Goal: Communication & Community: Answer question/provide support

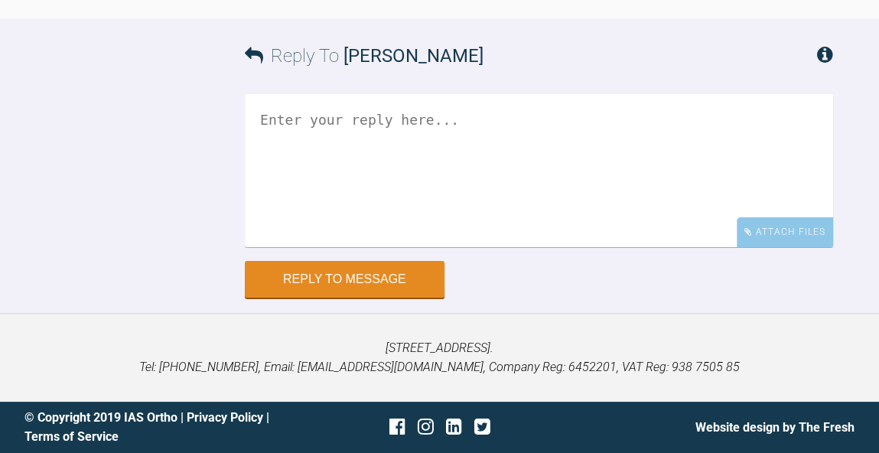
scroll to position [15502, 0]
click at [510, 247] on textarea at bounding box center [539, 170] width 588 height 153
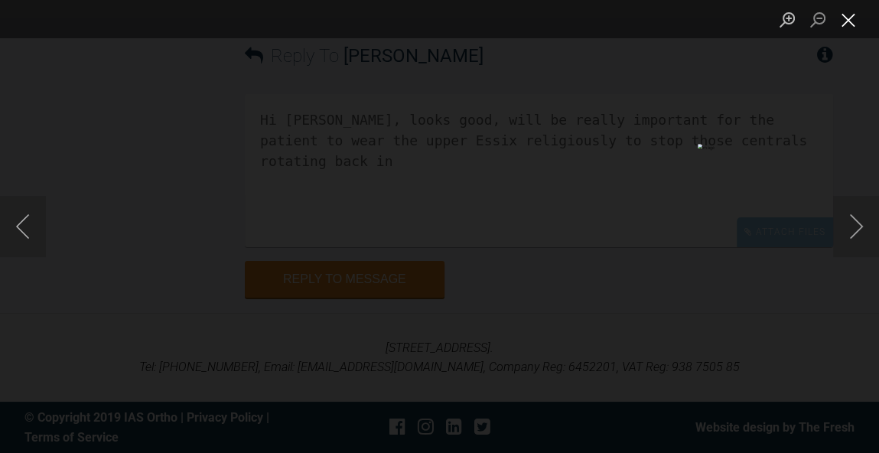
click at [858, 25] on button "Close lightbox" at bounding box center [848, 19] width 31 height 27
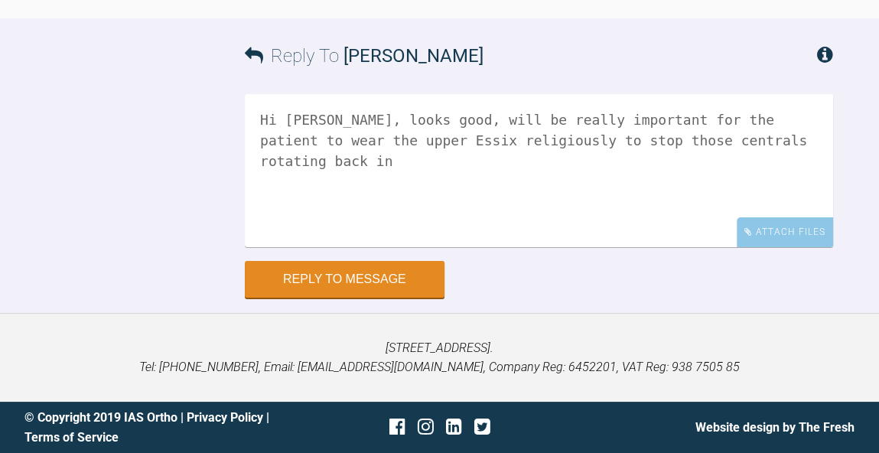
scroll to position [15564, 0]
click at [501, 247] on textarea "Hi Mircea, looks good, will be really important for the patient to wear the upp…" at bounding box center [539, 170] width 588 height 153
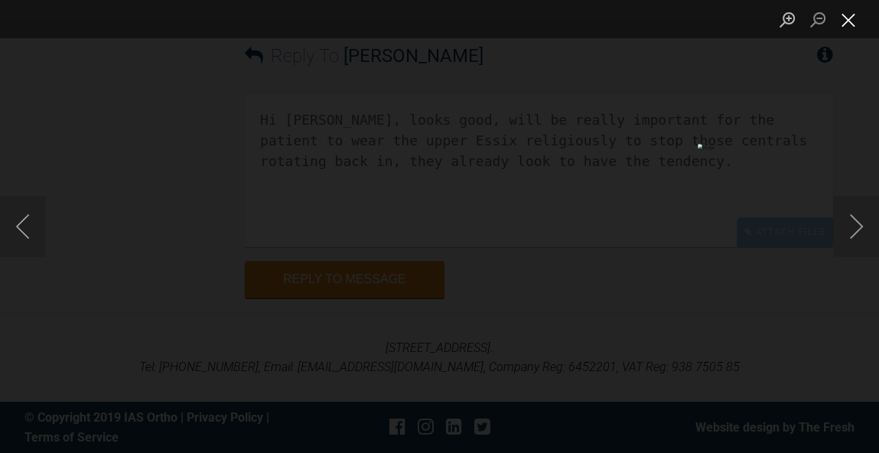
click at [851, 27] on button "Close lightbox" at bounding box center [848, 19] width 31 height 27
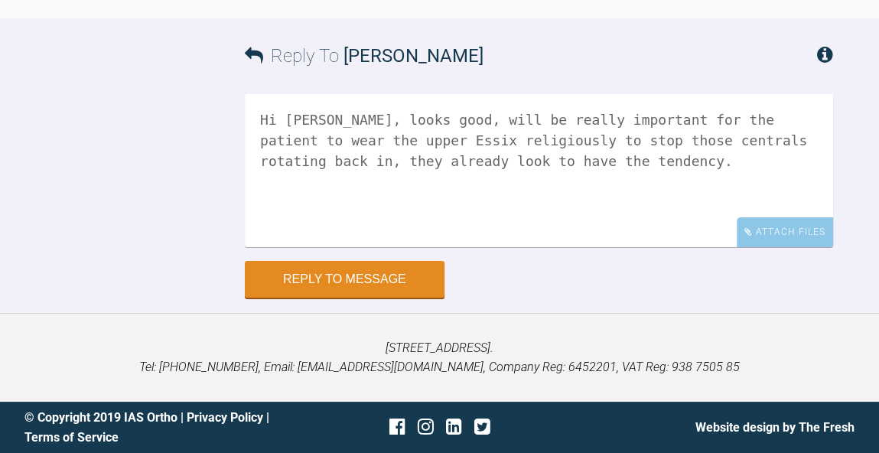
scroll to position [15787, 0]
click at [765, 151] on textarea "Hi Mircea, looks good, will be really important for the patient to wear the upp…" at bounding box center [539, 170] width 588 height 153
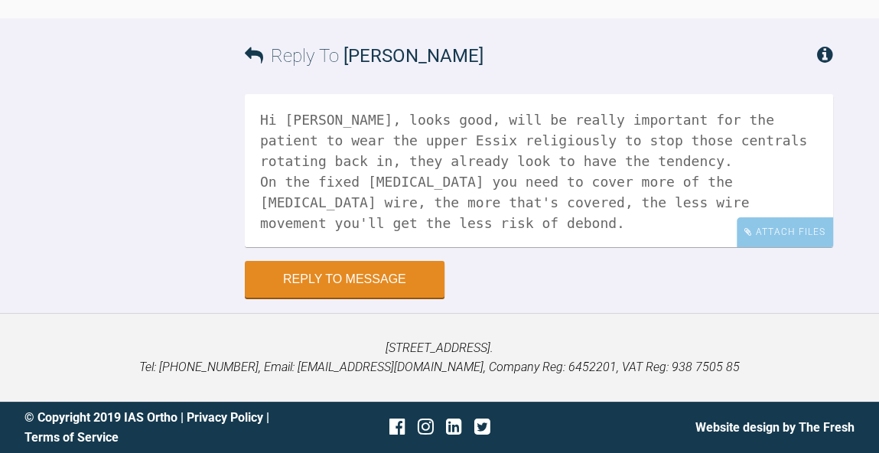
scroll to position [15159, 0]
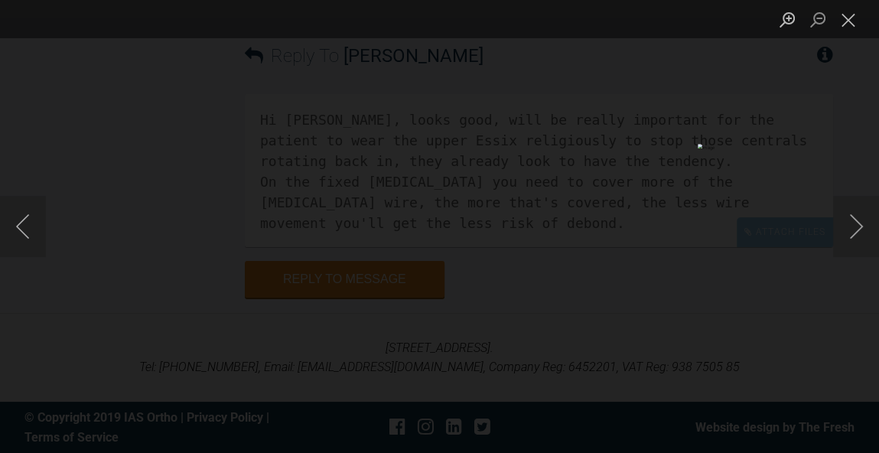
click at [857, 17] on button "Close lightbox" at bounding box center [848, 19] width 31 height 27
click at [847, 15] on button "Close lightbox" at bounding box center [848, 19] width 31 height 27
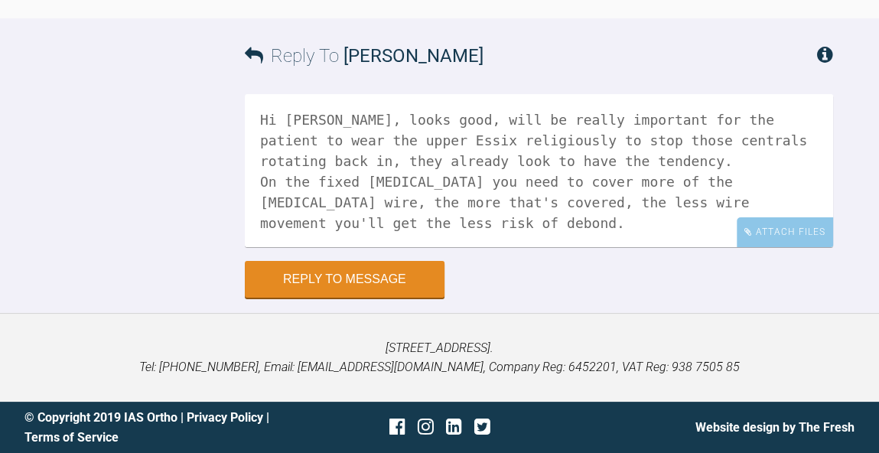
scroll to position [15804, 0]
click at [790, 247] on div "Hi Mircea, looks good, will be really important for the patient to wear the upp…" at bounding box center [539, 177] width 588 height 167
click at [790, 237] on div "Attach Files" at bounding box center [785, 232] width 96 height 30
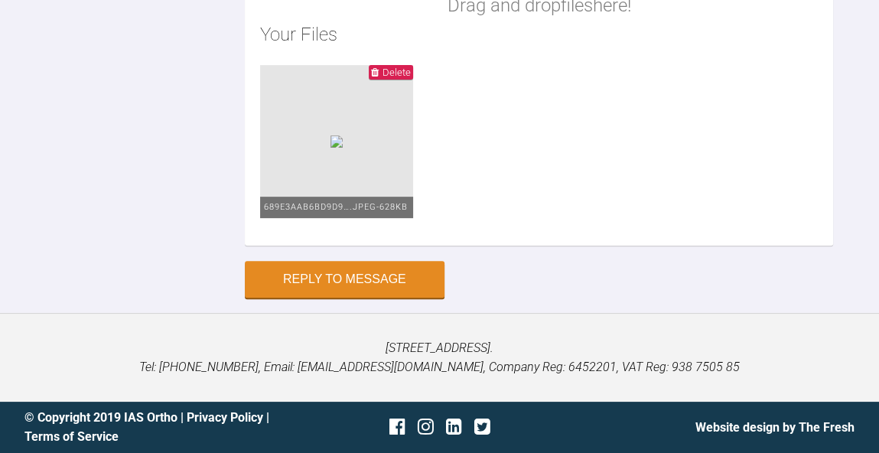
scroll to position [15760, 0]
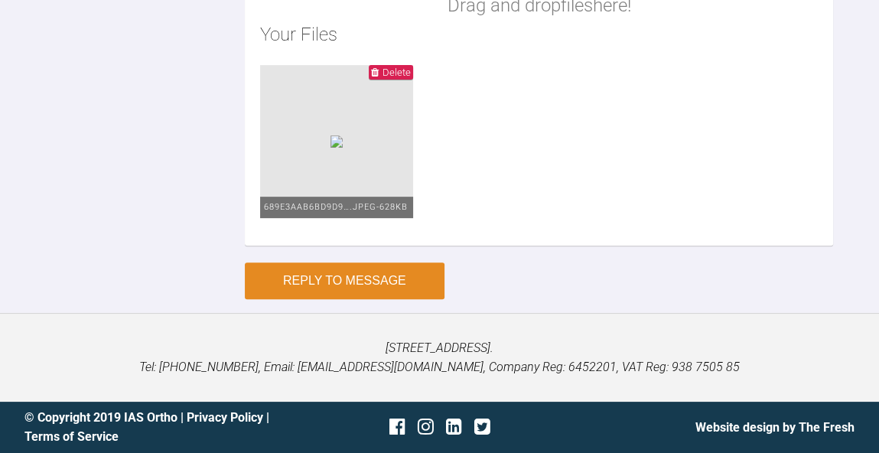
type textarea "Hi Mircea, looks good, will be really important for the patient to wear the upp…"
click at [392, 274] on button "Reply to Message" at bounding box center [345, 280] width 200 height 37
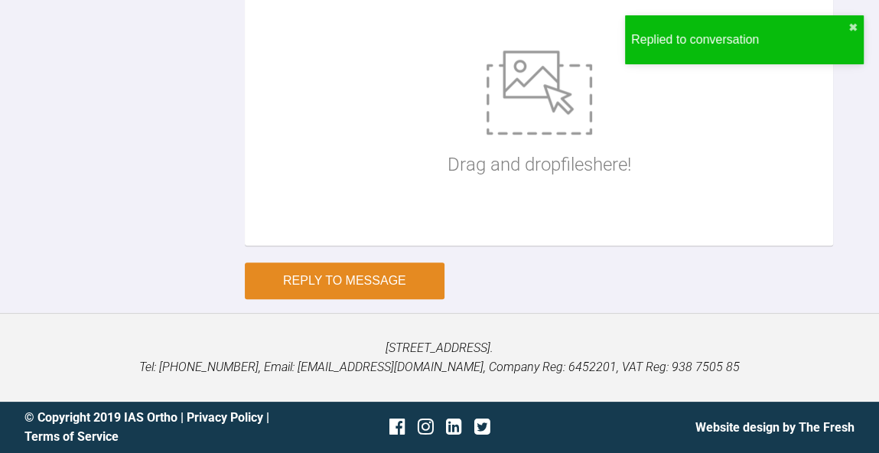
scroll to position [16108, 0]
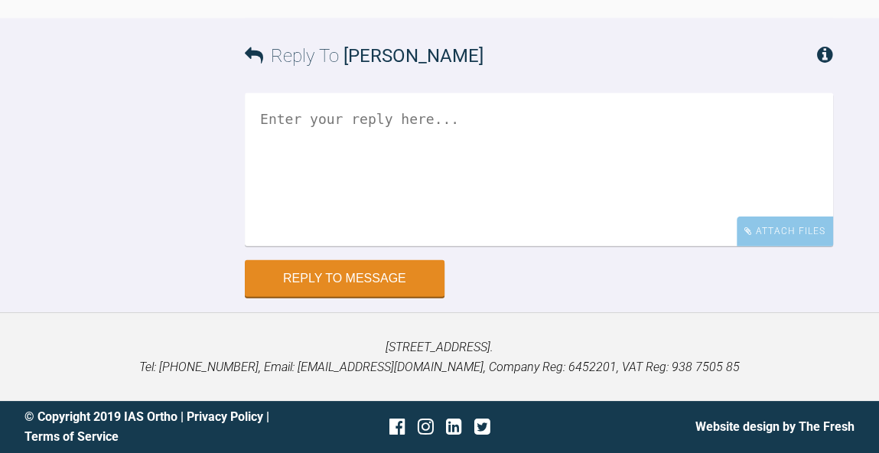
scroll to position [9604, 0]
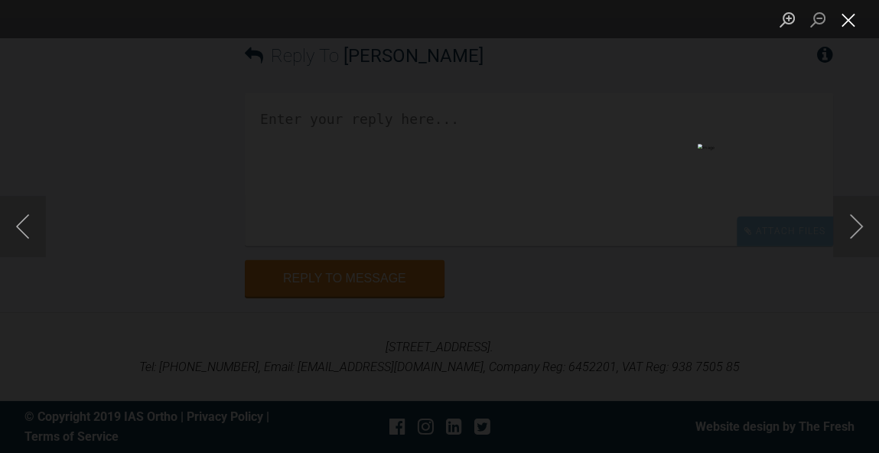
click at [855, 20] on button "Close lightbox" at bounding box center [848, 19] width 31 height 27
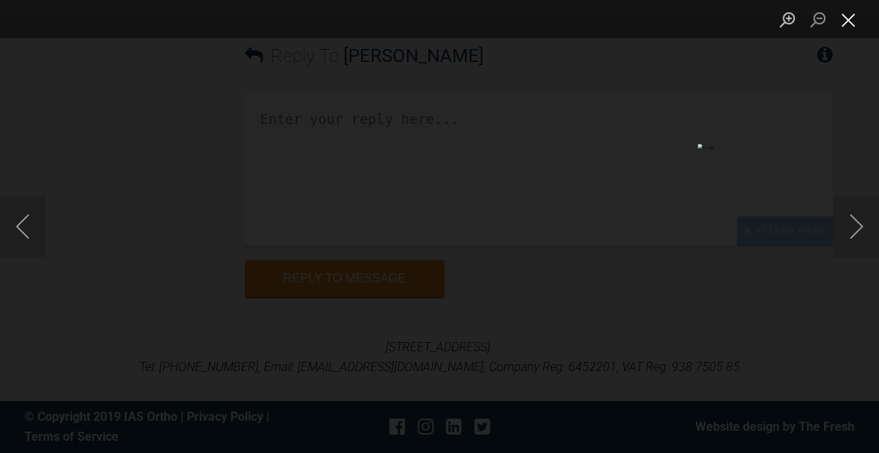
click at [854, 23] on button "Close lightbox" at bounding box center [848, 19] width 31 height 27
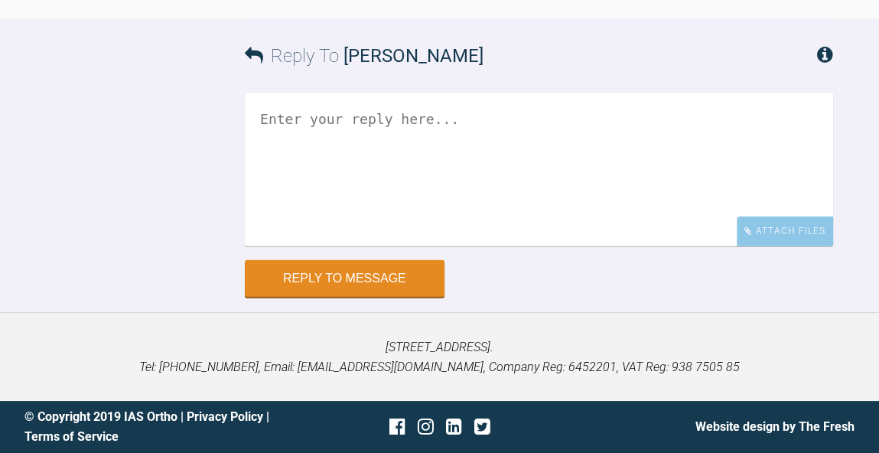
scroll to position [9558, 0]
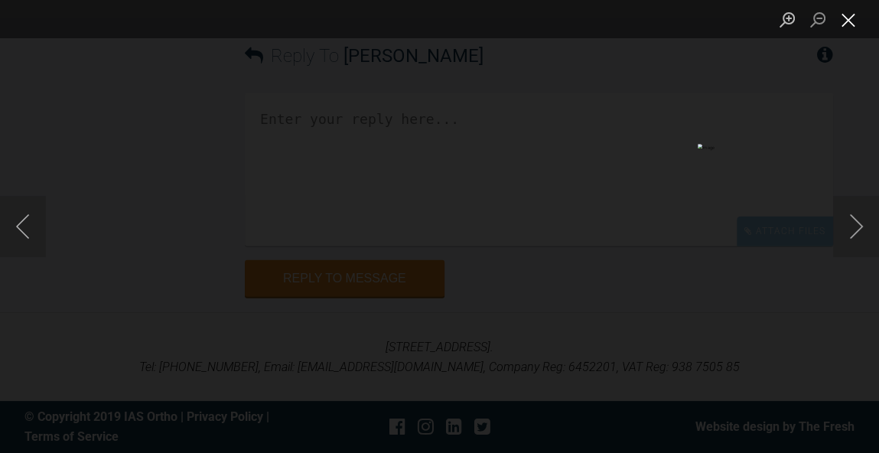
click at [847, 27] on button "Close lightbox" at bounding box center [848, 19] width 31 height 27
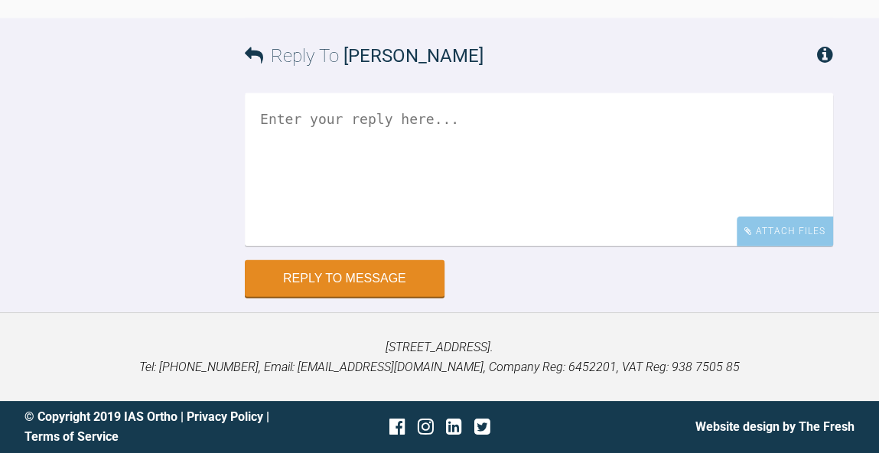
scroll to position [9676, 0]
click at [597, 246] on textarea at bounding box center [539, 169] width 588 height 153
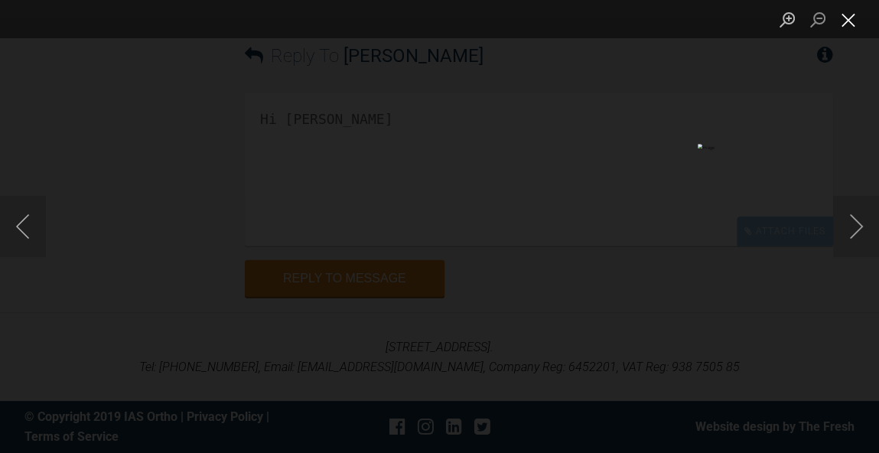
click at [852, 28] on button "Close lightbox" at bounding box center [848, 19] width 31 height 27
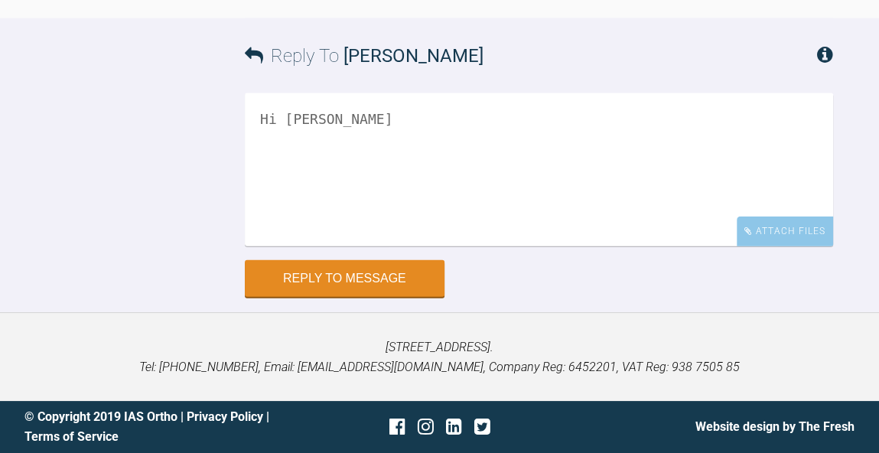
scroll to position [9765, 0]
click at [565, 246] on textarea "Hi Mircea" at bounding box center [539, 169] width 588 height 153
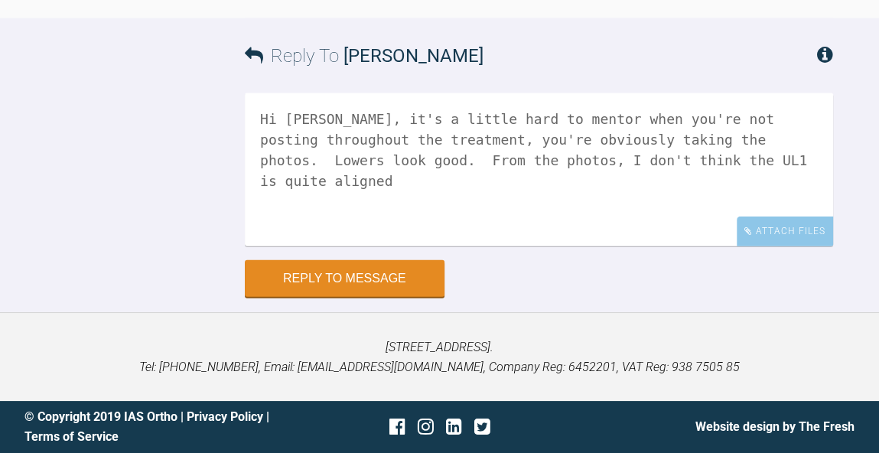
scroll to position [9291, 0]
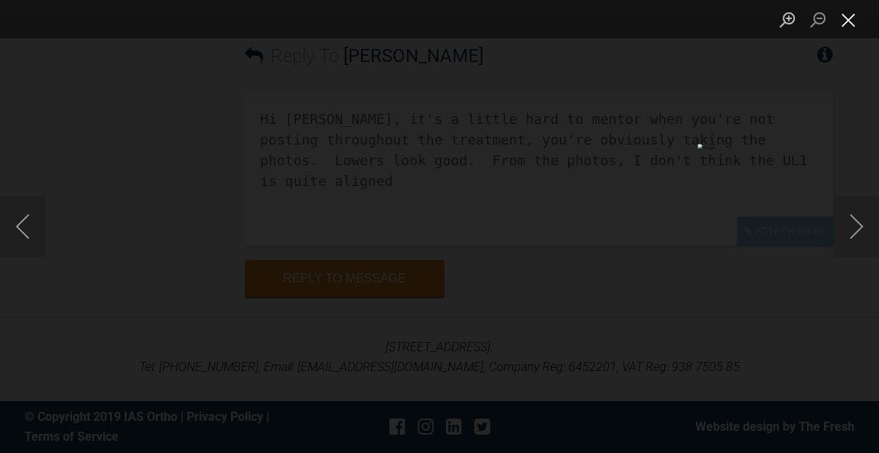
click at [858, 20] on button "Close lightbox" at bounding box center [848, 19] width 31 height 27
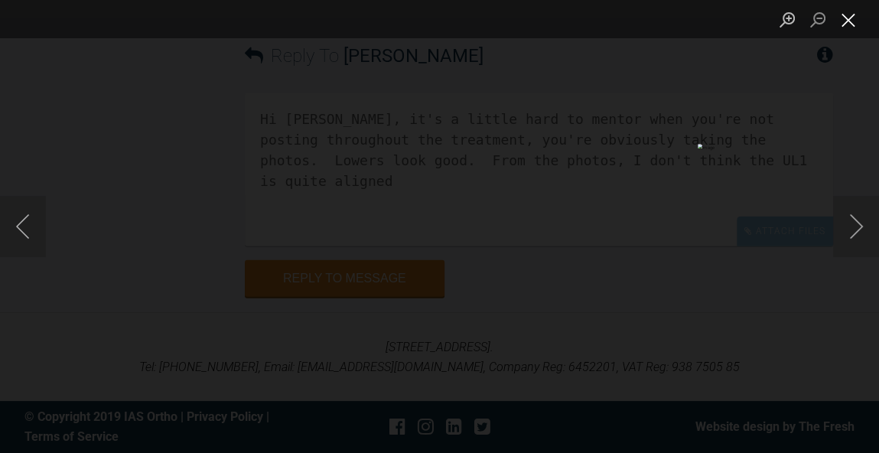
click at [858, 21] on button "Close lightbox" at bounding box center [848, 19] width 31 height 27
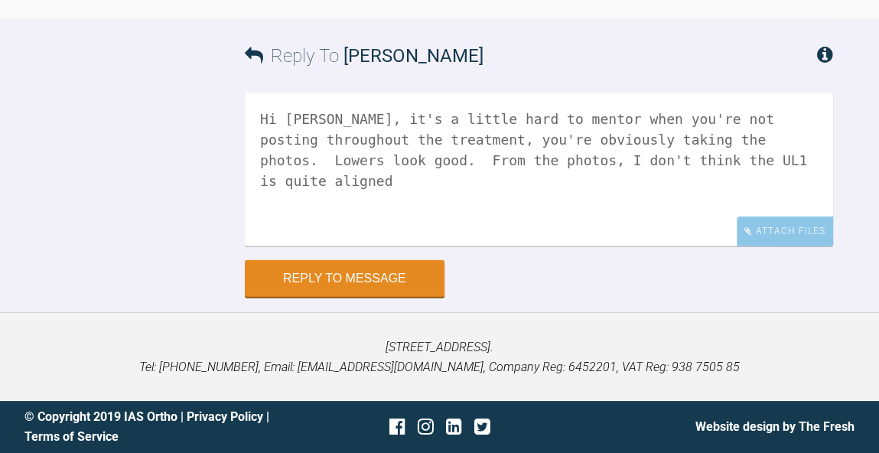
scroll to position [9307, 0]
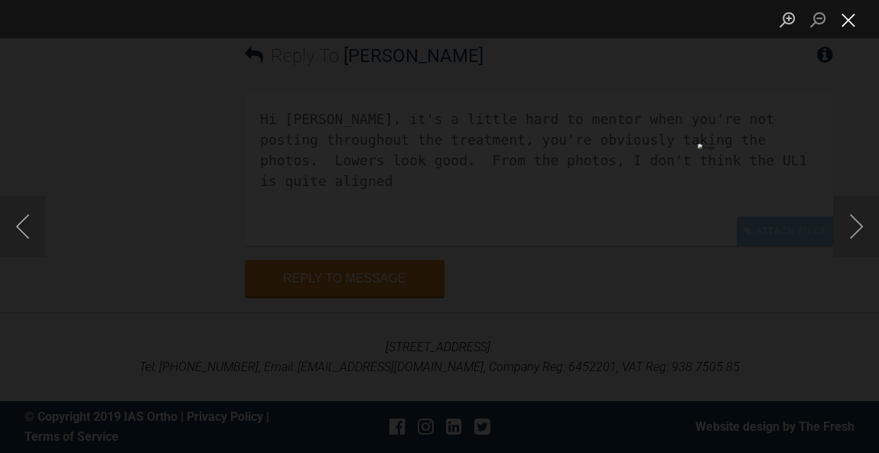
click at [854, 22] on button "Close lightbox" at bounding box center [848, 19] width 31 height 27
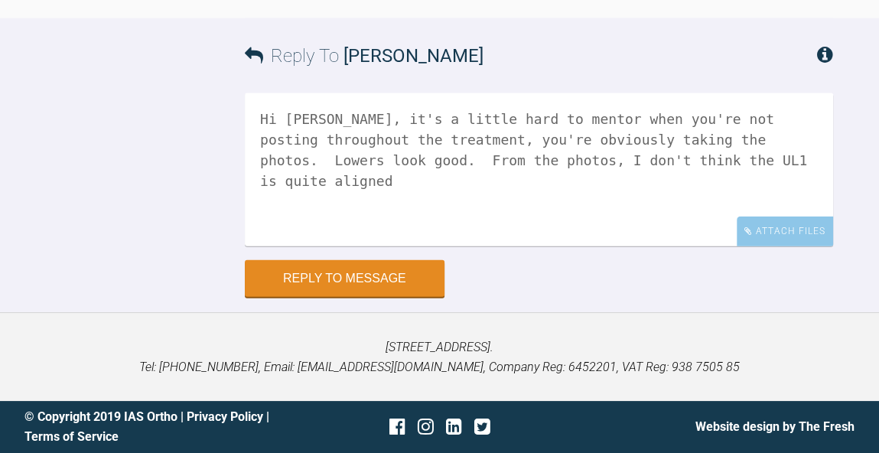
scroll to position [9915, 0]
click at [552, 157] on textarea "Hi Mircea, it's a little hard to mentor when you're not posting throughout the …" at bounding box center [539, 169] width 588 height 153
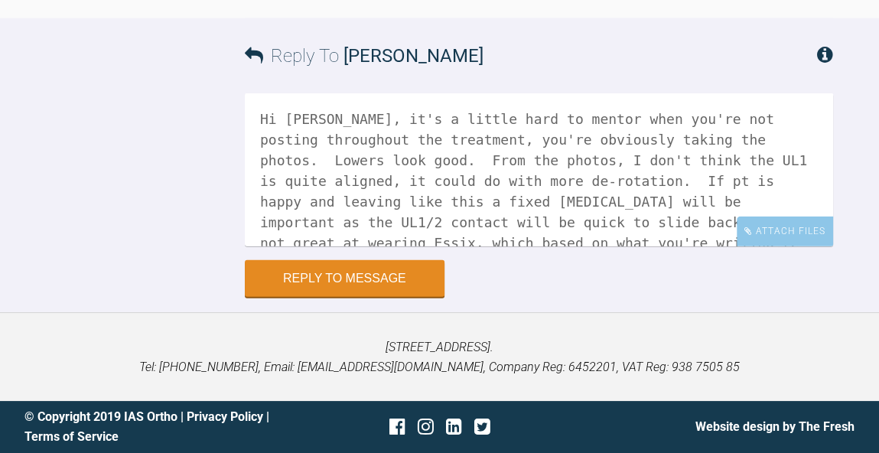
scroll to position [9395, 0]
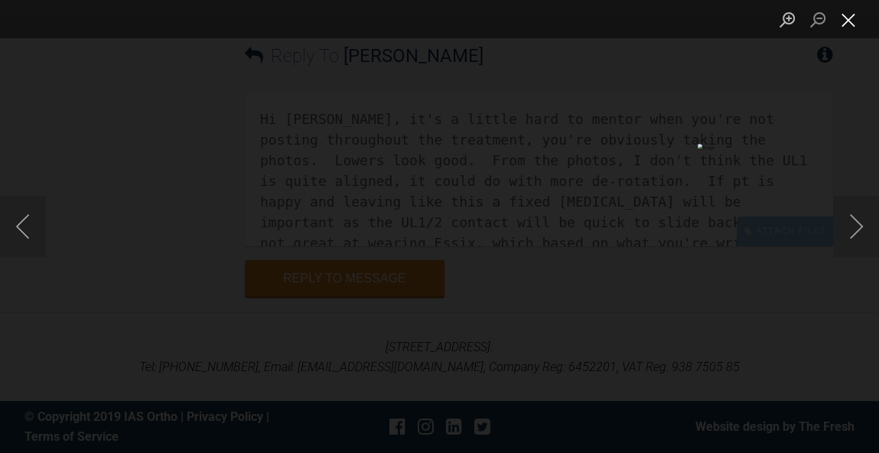
click at [851, 25] on button "Close lightbox" at bounding box center [848, 19] width 31 height 27
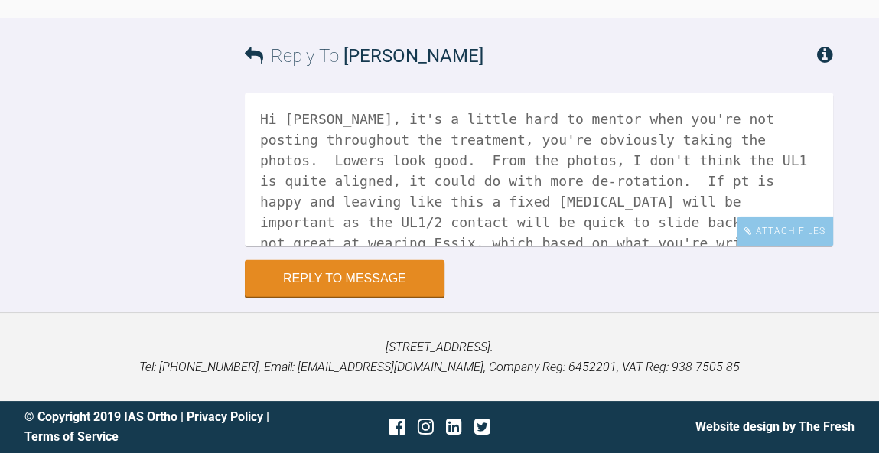
scroll to position [9915, 0]
click at [750, 210] on textarea "Hi Mircea, it's a little hard to mentor when you're not posting throughout the …" at bounding box center [539, 169] width 588 height 153
click at [419, 196] on textarea "Hi Mircea, it's a little hard to mentor when you're not posting throughout the …" at bounding box center [539, 169] width 588 height 153
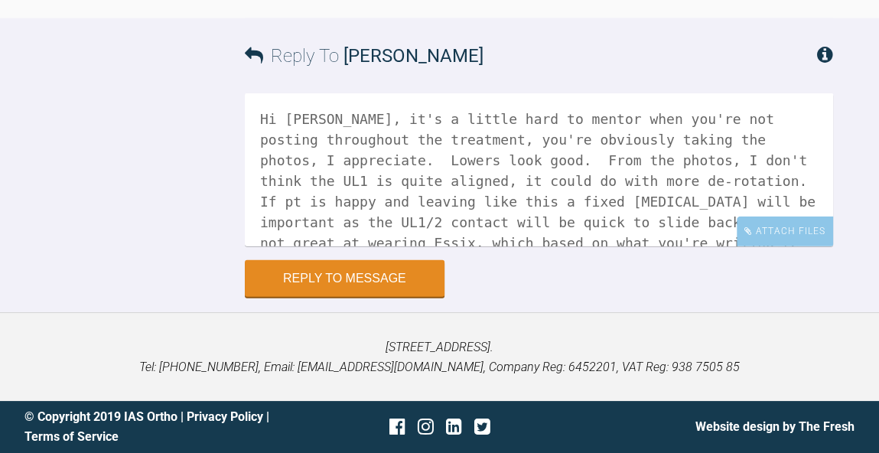
scroll to position [9900, 0]
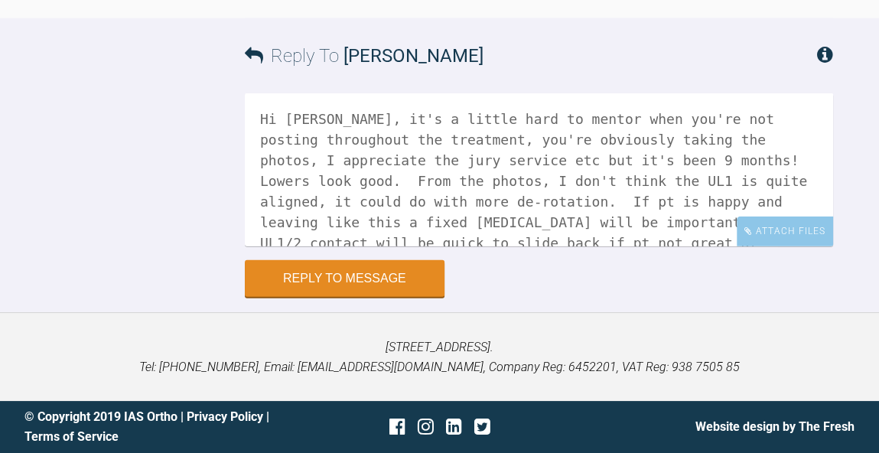
click at [758, 151] on textarea "Hi Mircea, it's a little hard to mentor when you're not posting throughout the …" at bounding box center [539, 169] width 588 height 153
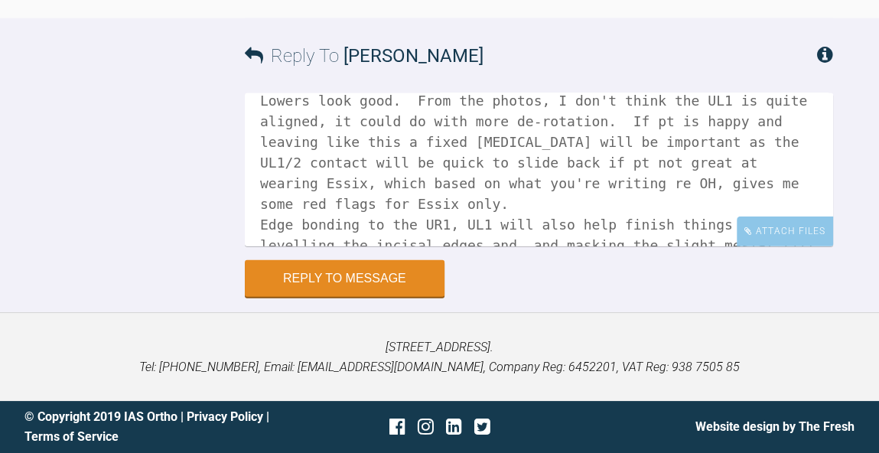
scroll to position [80, 0]
click at [557, 194] on textarea "Hi Mircea, it's a little hard to mentor when you're not posting throughout the …" at bounding box center [539, 169] width 588 height 153
click at [795, 180] on textarea "Hi Mircea, it's a little hard to mentor when you're not posting throughout the …" at bounding box center [539, 169] width 588 height 153
click at [777, 177] on textarea "Hi Mircea, it's a little hard to mentor when you're not posting throughout the …" at bounding box center [539, 169] width 588 height 153
click at [411, 217] on textarea "Hi Mircea, it's a little hard to mentor when you're not posting throughout the …" at bounding box center [539, 169] width 588 height 153
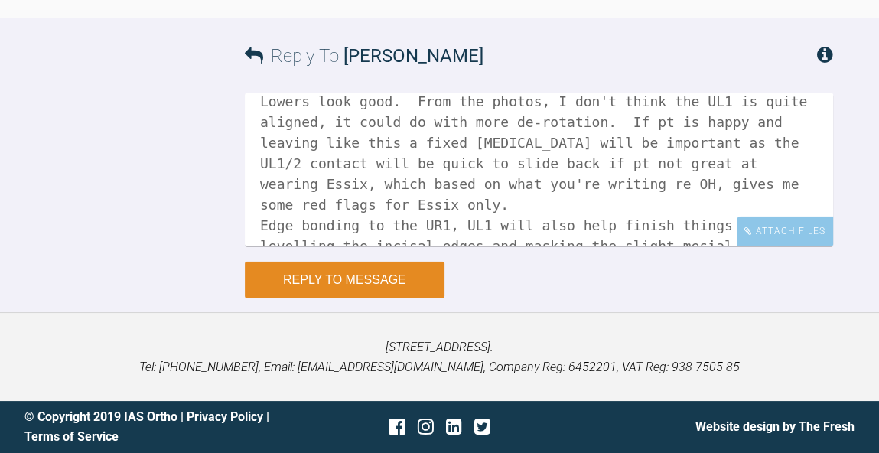
type textarea "Hi Mircea, it's a little hard to mentor when you're not posting throughout the …"
click at [354, 295] on button "Reply to Message" at bounding box center [345, 280] width 200 height 37
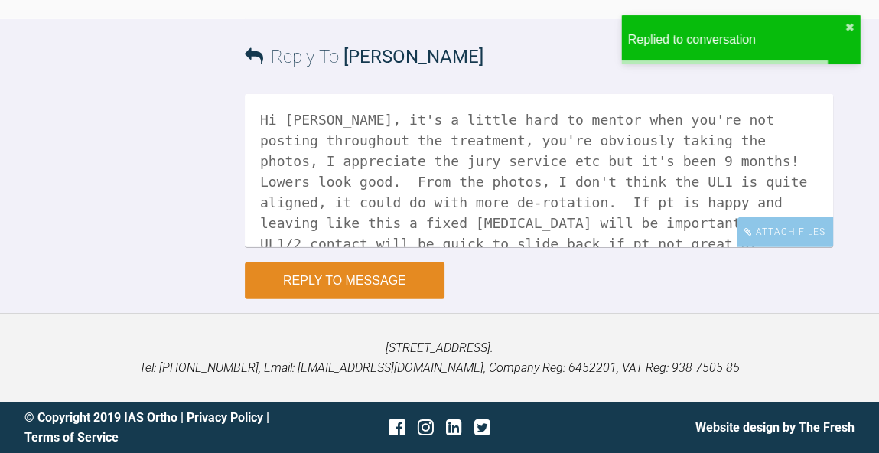
scroll to position [10218, 0]
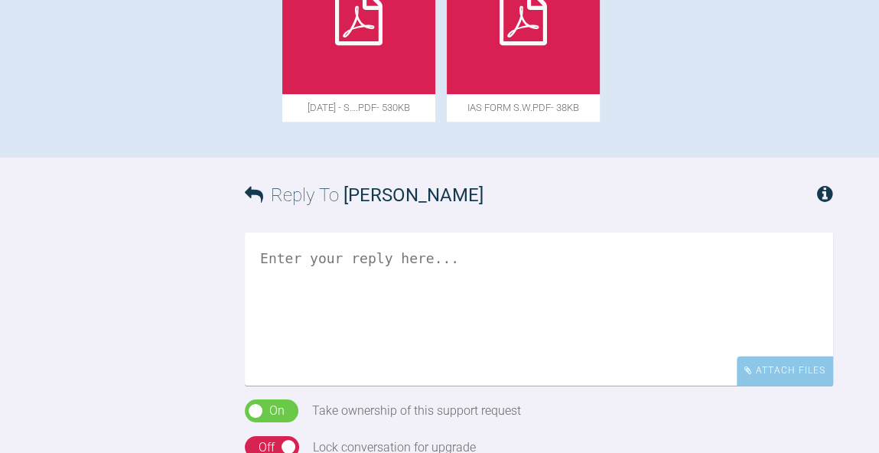
scroll to position [1310, 0]
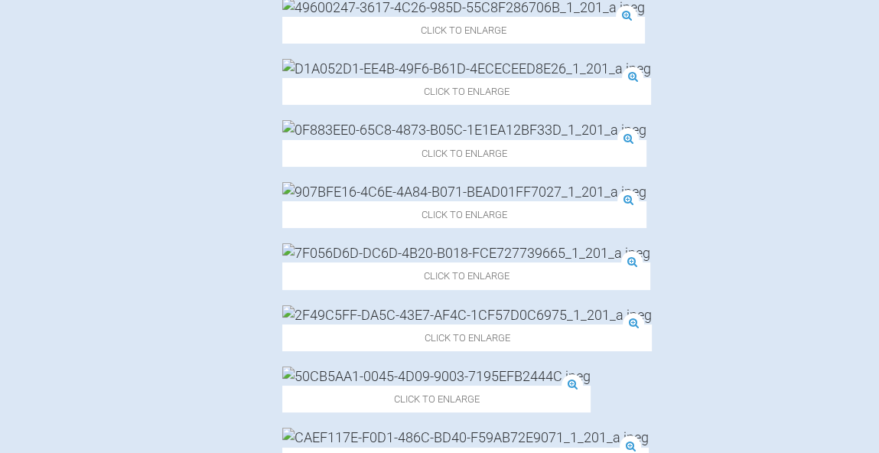
scroll to position [907, 0]
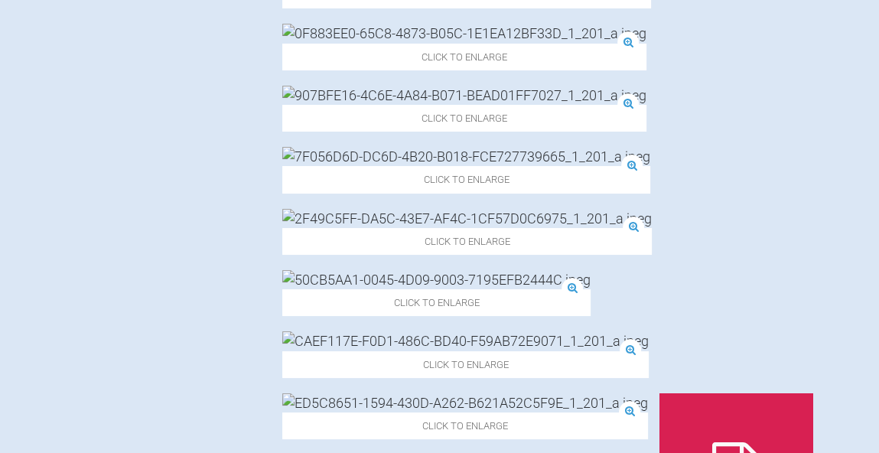
click at [586, 393] on img at bounding box center [465, 402] width 366 height 19
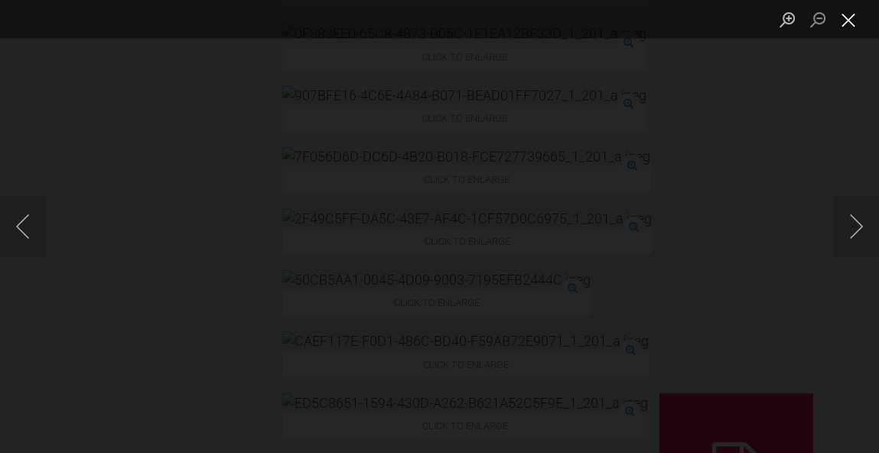
click at [854, 24] on button "Close lightbox" at bounding box center [848, 19] width 31 height 27
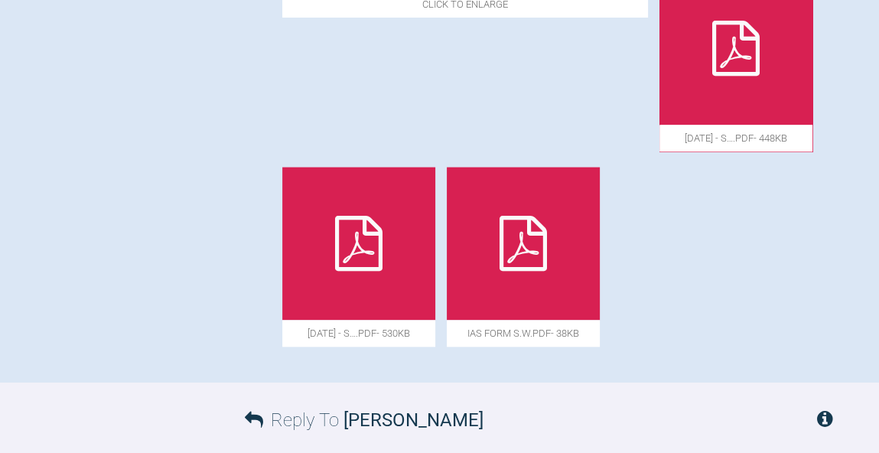
scroll to position [1337, 0]
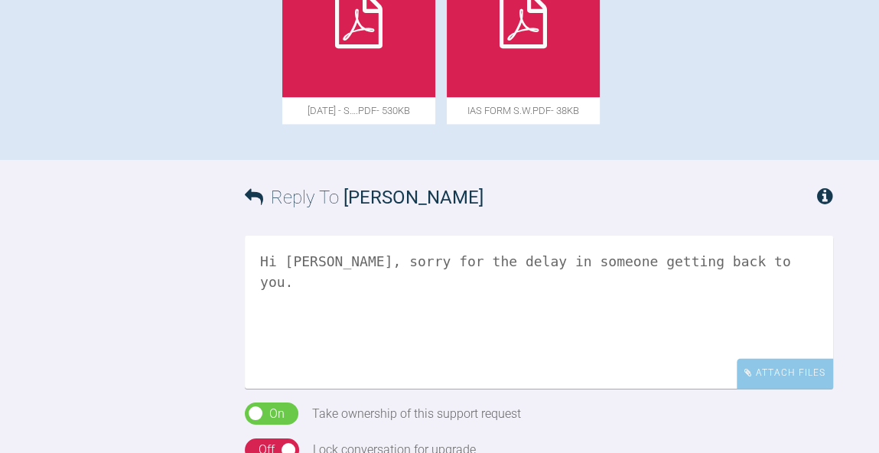
scroll to position [1551, 0]
click at [692, 236] on textarea "Hi Hina, sorry for the delay in someone getting back to you." at bounding box center [539, 312] width 588 height 153
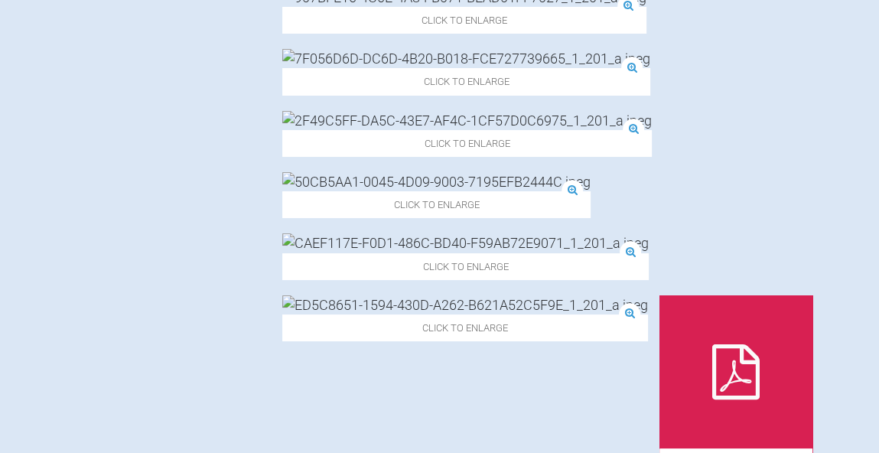
scroll to position [1041, 0]
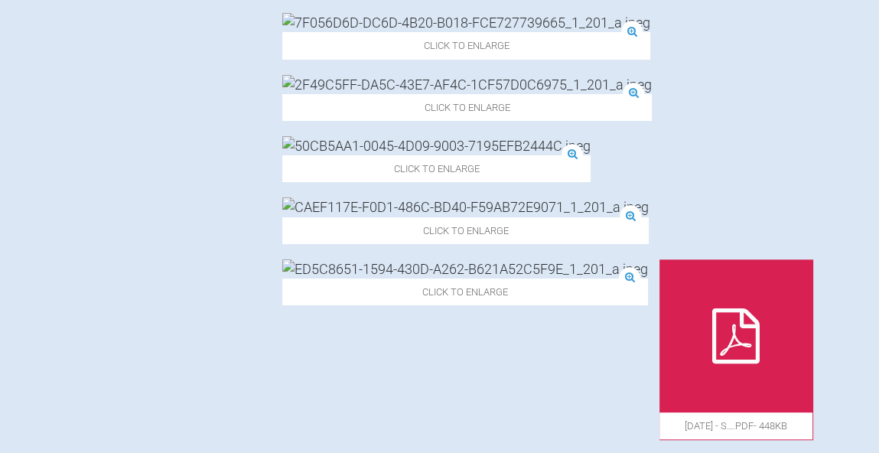
click at [682, 259] on div at bounding box center [735, 335] width 153 height 153
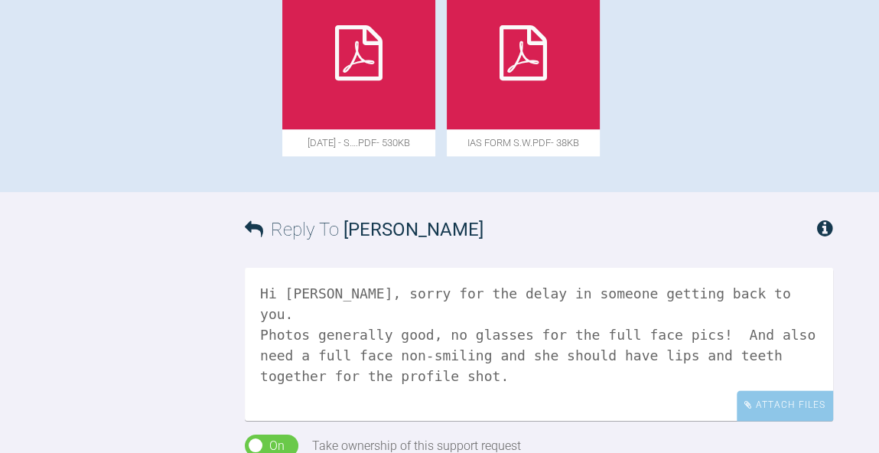
click at [659, 268] on textarea "Hi Hina, sorry for the delay in someone getting back to you. Photos generally g…" at bounding box center [539, 344] width 588 height 153
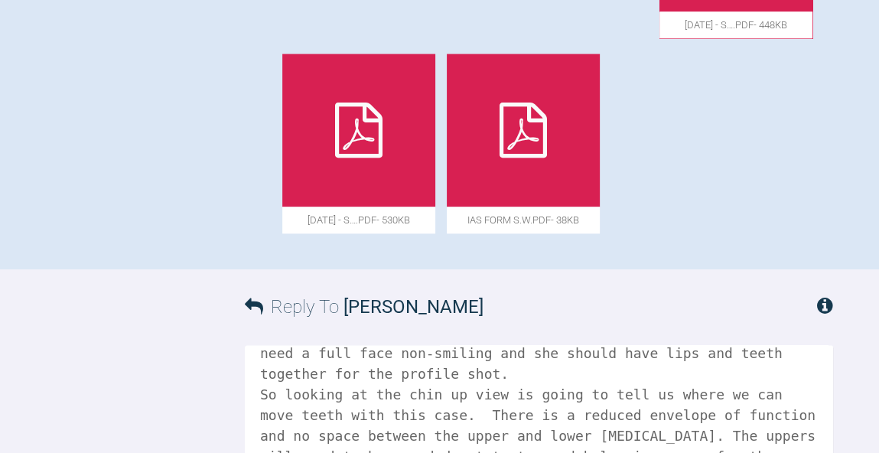
scroll to position [1427, 0]
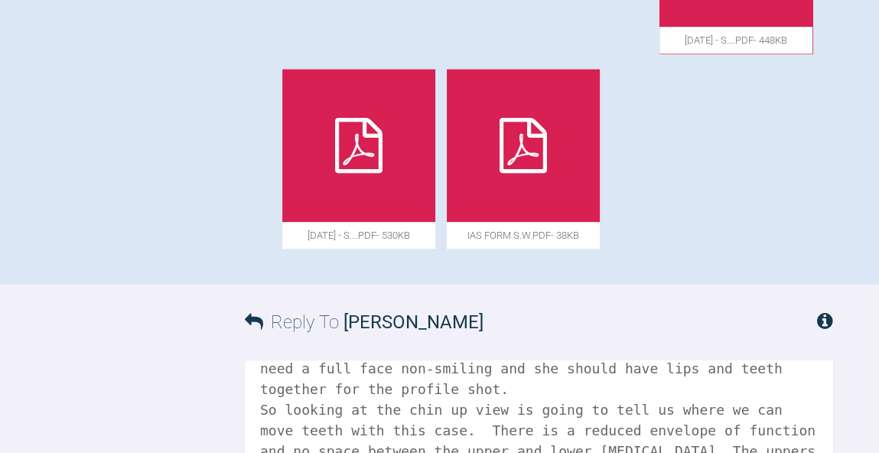
click at [594, 360] on textarea "Hi Hina, sorry for the delay in someone getting back to you. Photos generally g…" at bounding box center [539, 436] width 588 height 153
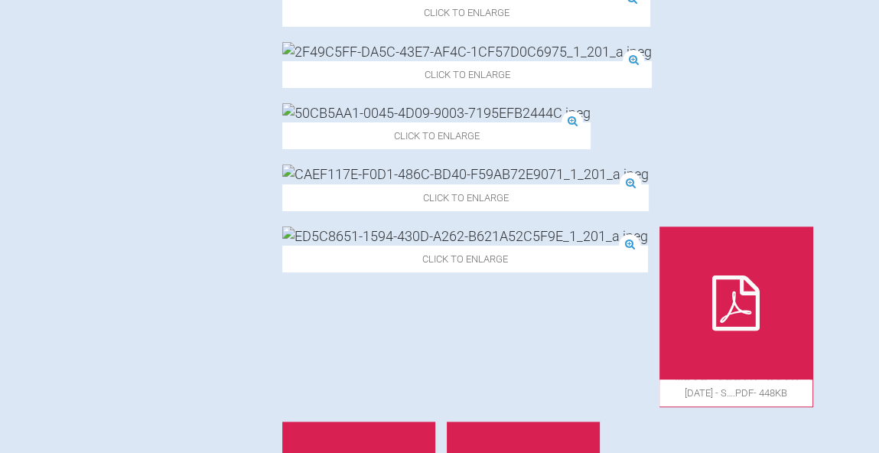
scroll to position [1065, 0]
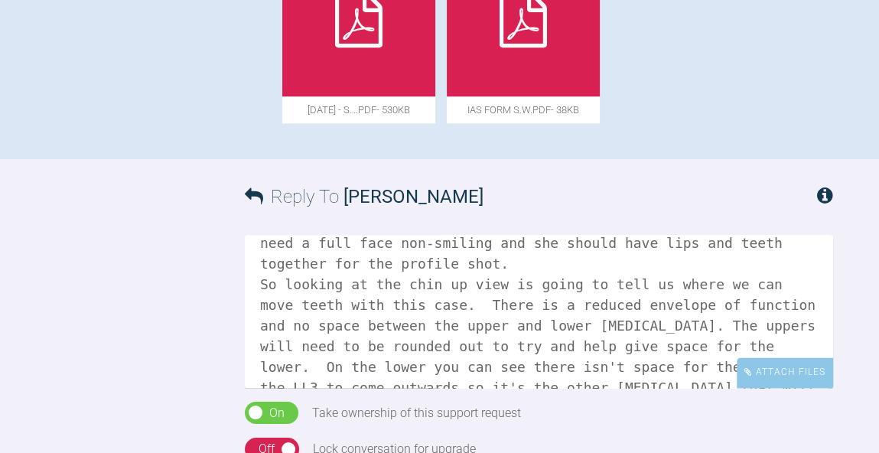
scroll to position [1551, 0]
click at [694, 236] on textarea "Hi Hina, sorry for the delay in someone getting back to you. Photos generally g…" at bounding box center [539, 312] width 588 height 153
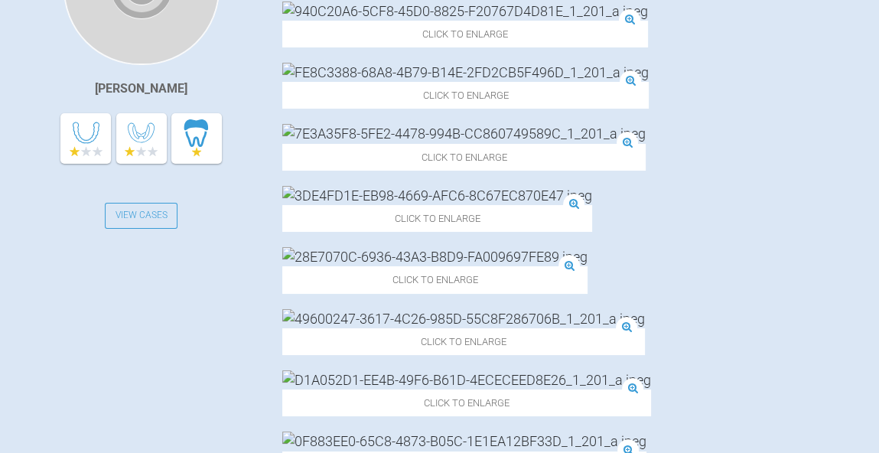
scroll to position [497, 0]
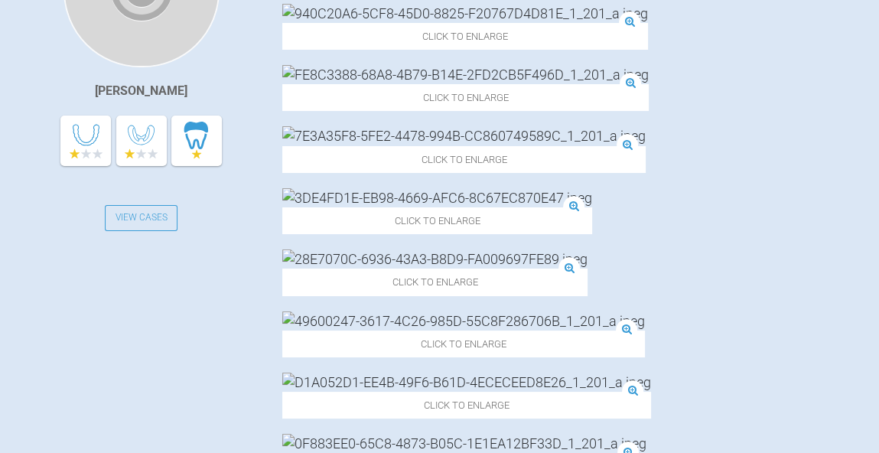
click at [539, 84] on img at bounding box center [465, 74] width 366 height 19
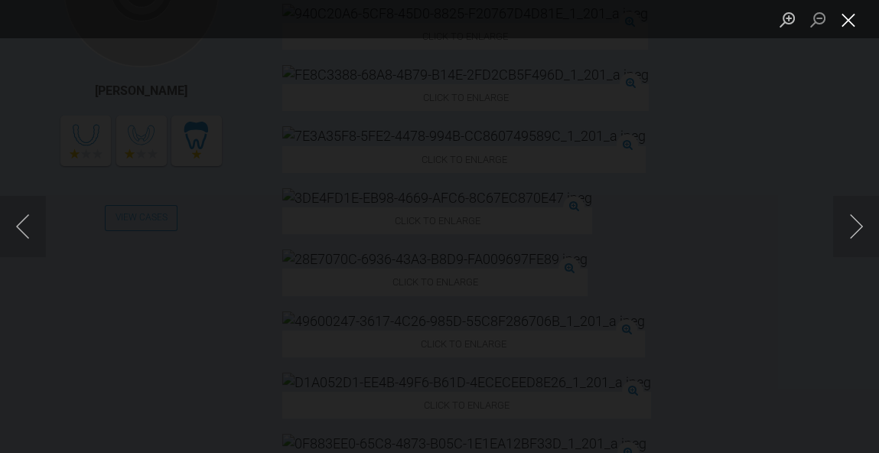
click at [858, 23] on button "Close lightbox" at bounding box center [848, 19] width 31 height 27
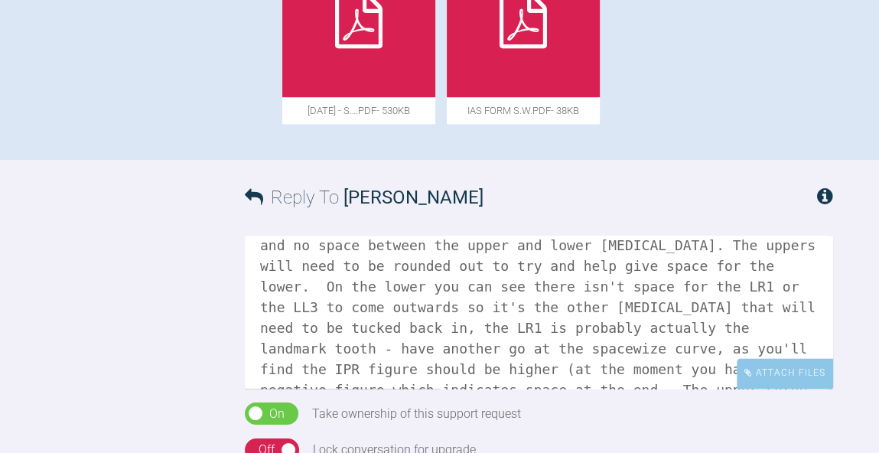
scroll to position [1551, 0]
click at [517, 236] on textarea "Hi Hina, sorry for the delay in someone getting back to you. Photos generally g…" at bounding box center [539, 312] width 588 height 153
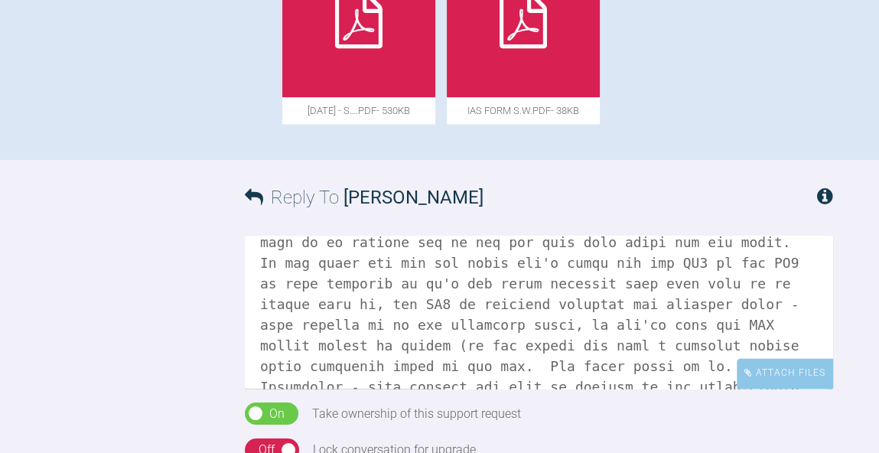
type textarea "Hi Hina, sorry for the delay in someone getting back to you. Photos generally g…"
click at [269, 438] on div "On Off" at bounding box center [272, 449] width 54 height 23
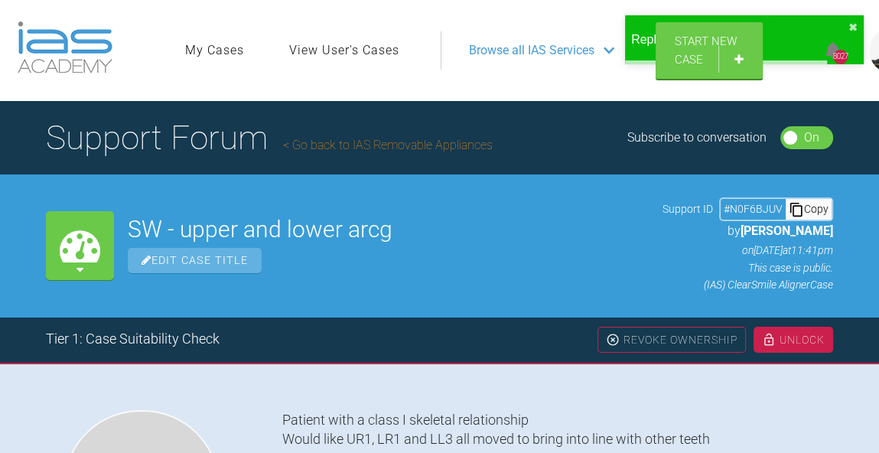
scroll to position [0, 0]
click at [802, 350] on div "Unlock" at bounding box center [794, 340] width 80 height 26
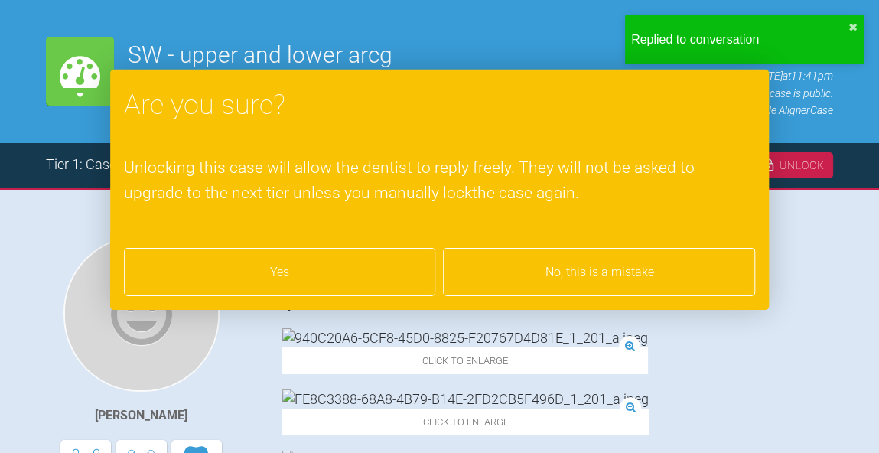
scroll to position [176, 0]
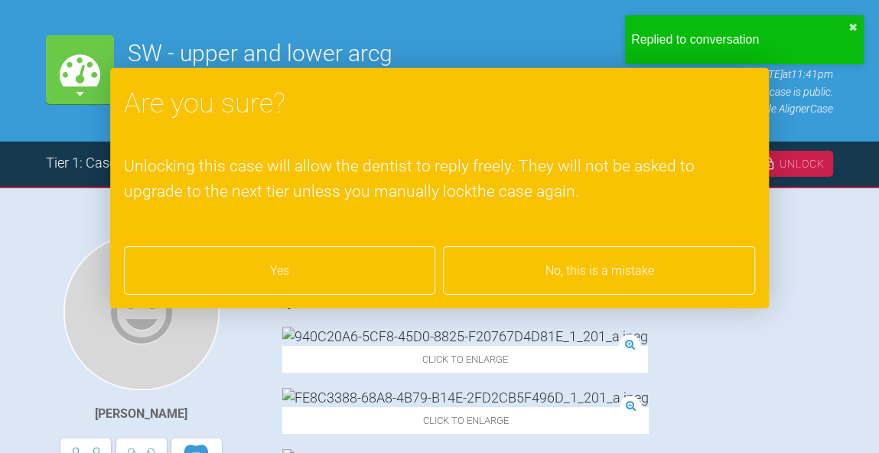
click at [306, 266] on div "Yes" at bounding box center [280, 270] width 312 height 49
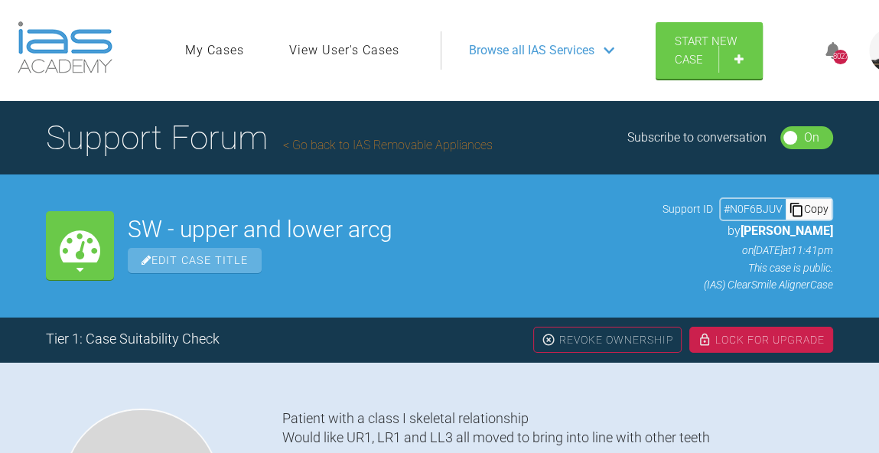
scroll to position [0, 0]
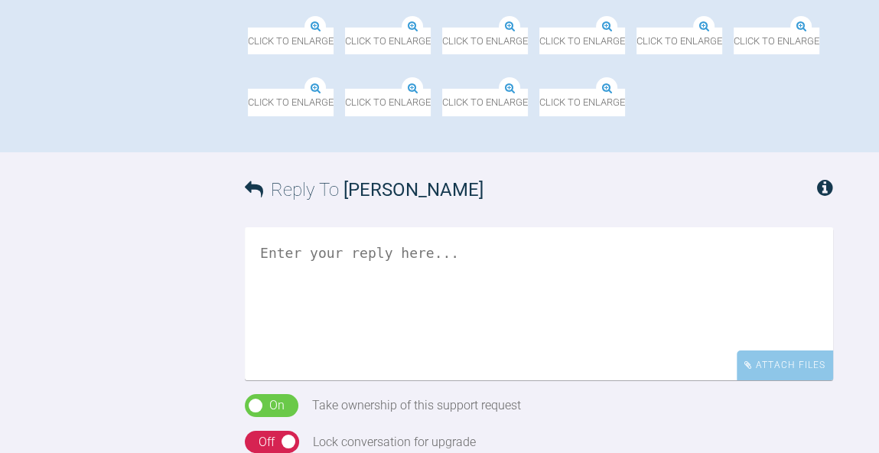
scroll to position [4026, 0]
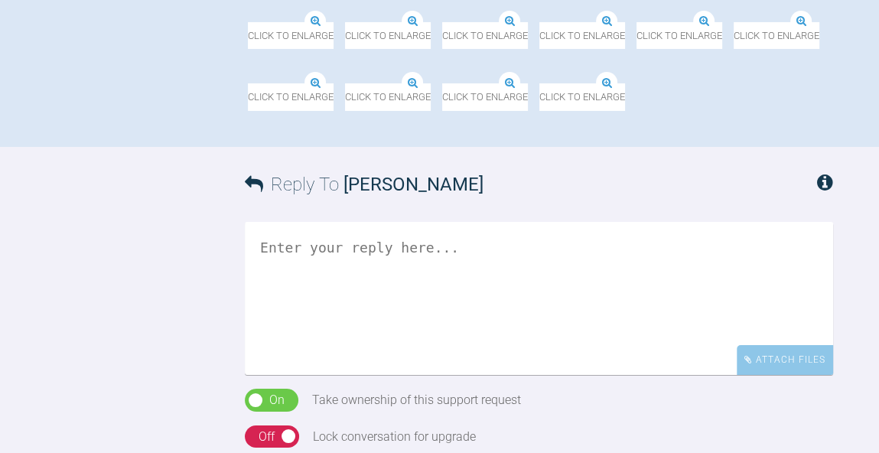
click at [539, 84] on img at bounding box center [539, 84] width 0 height 0
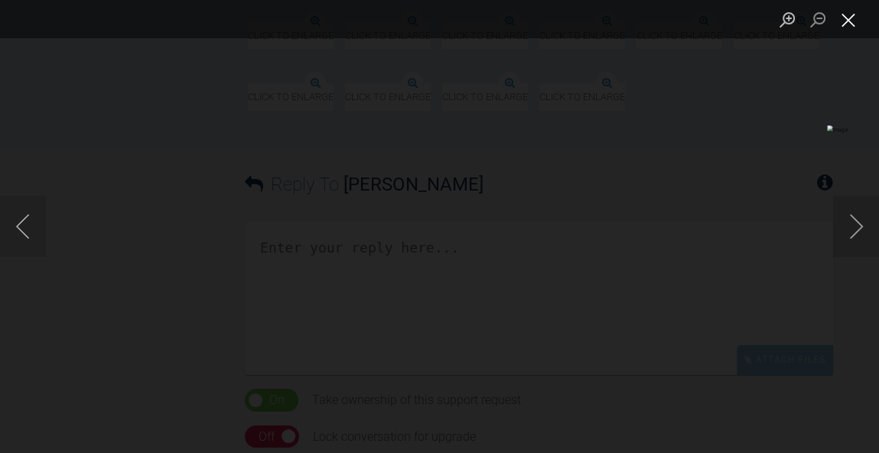
click at [851, 21] on button "Close lightbox" at bounding box center [848, 19] width 31 height 27
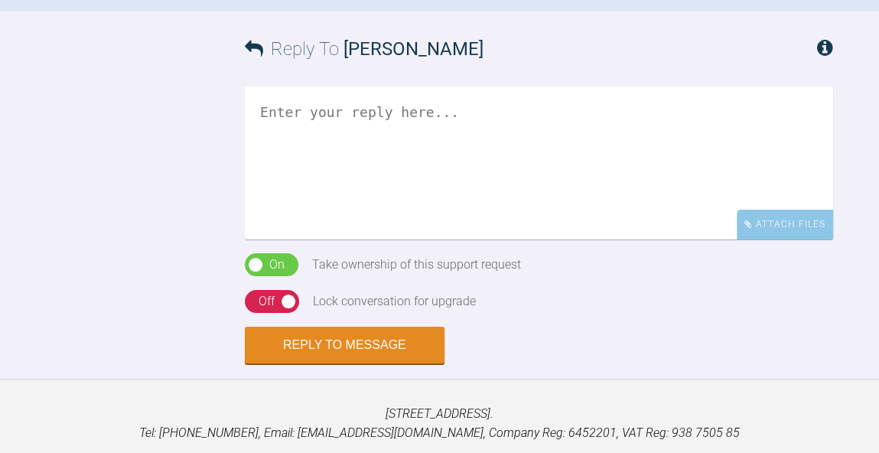
scroll to position [4484, 0]
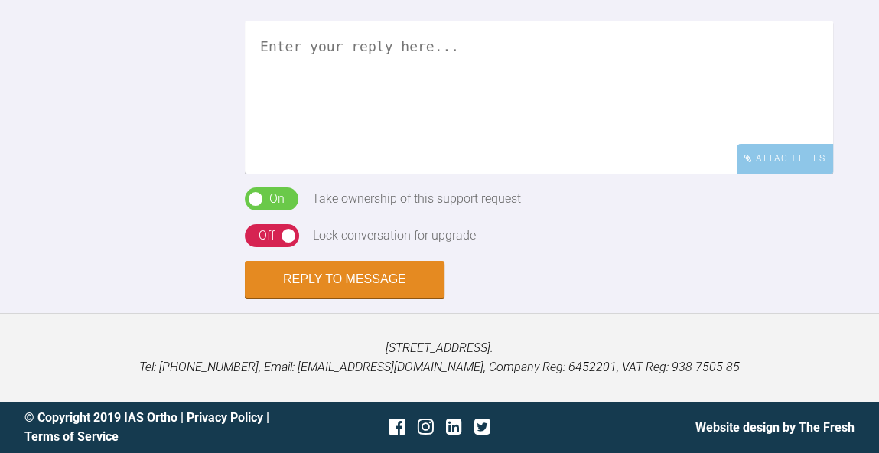
click at [597, 174] on textarea at bounding box center [539, 97] width 588 height 153
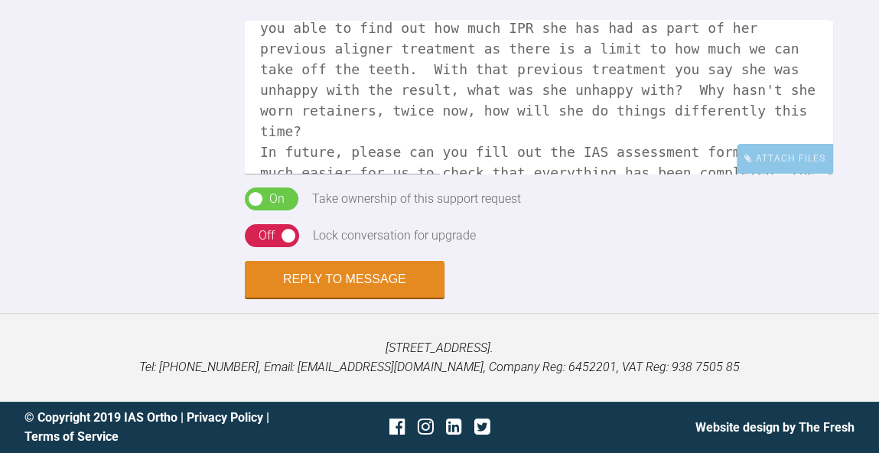
scroll to position [4521, 0]
click at [800, 174] on div "Attach Files" at bounding box center [785, 159] width 96 height 30
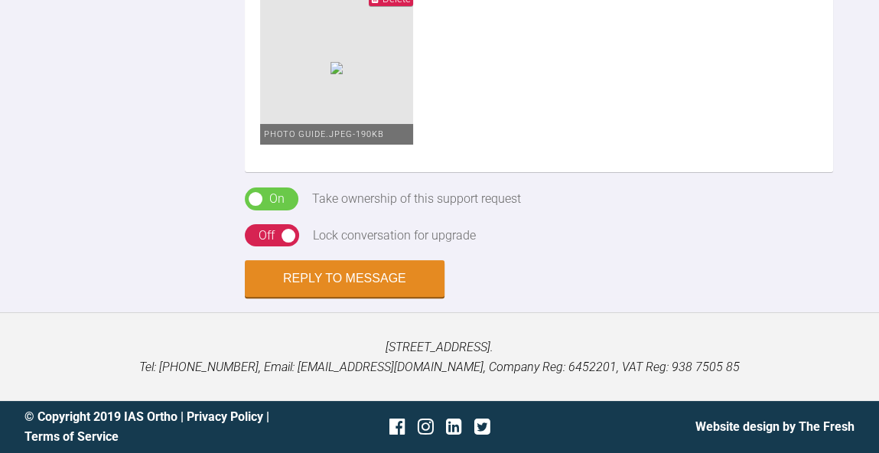
scroll to position [4488, 0]
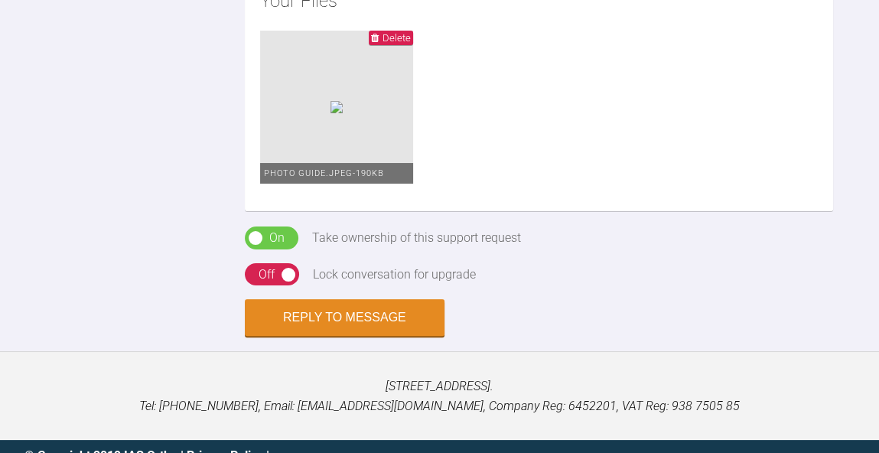
scroll to position [4566, 0]
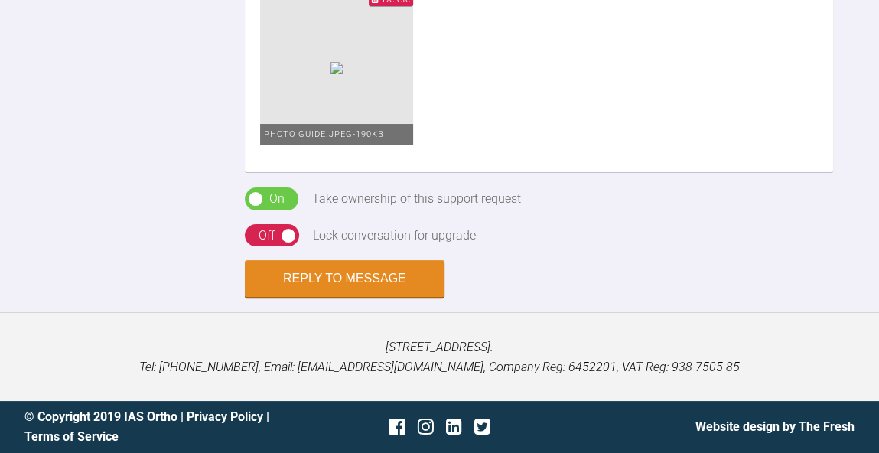
scroll to position [4924, 0]
type textarea "Hi Hannah, thanks for posting your first case with us. A few slight red flags w…"
click at [360, 298] on button "Reply to Message" at bounding box center [345, 280] width 200 height 37
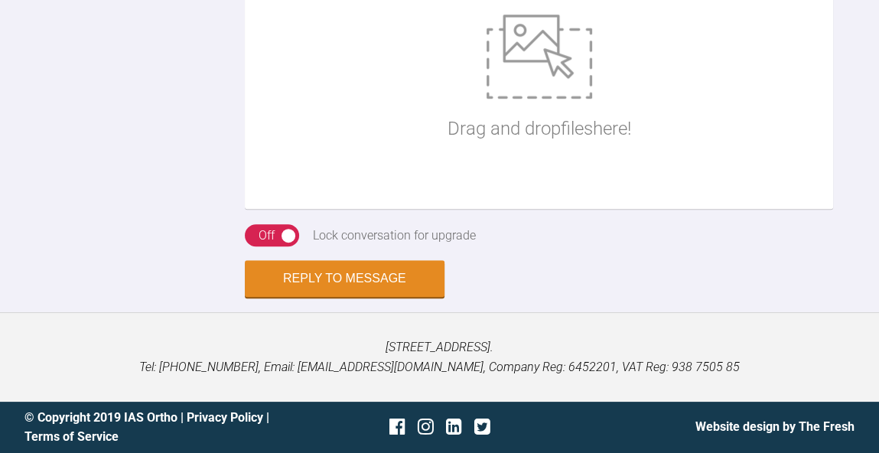
scroll to position [5409, 0]
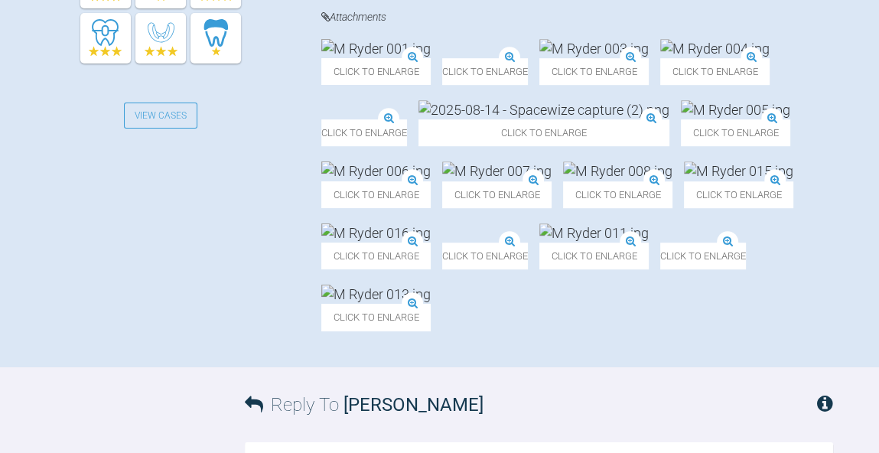
scroll to position [652, 0]
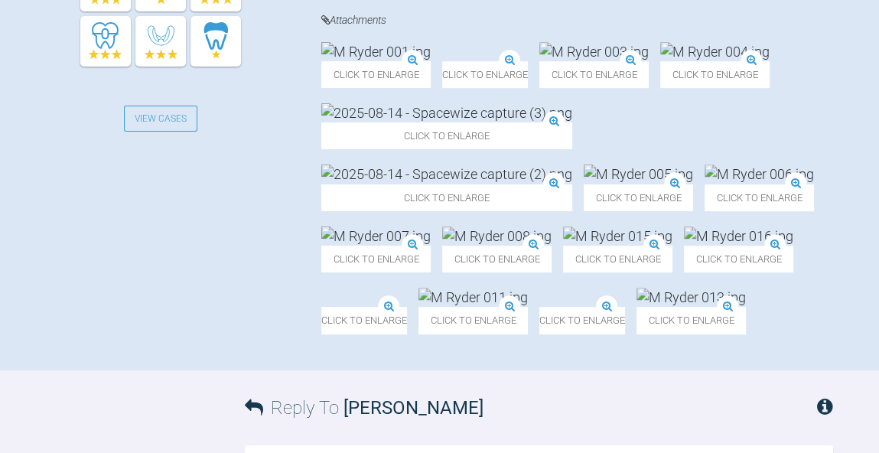
click at [572, 184] on img at bounding box center [446, 173] width 251 height 19
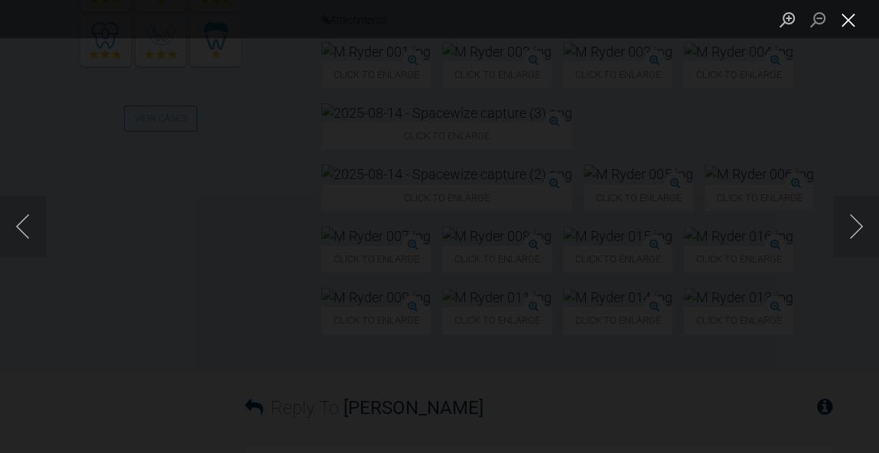
click at [851, 24] on button "Close lightbox" at bounding box center [848, 19] width 31 height 27
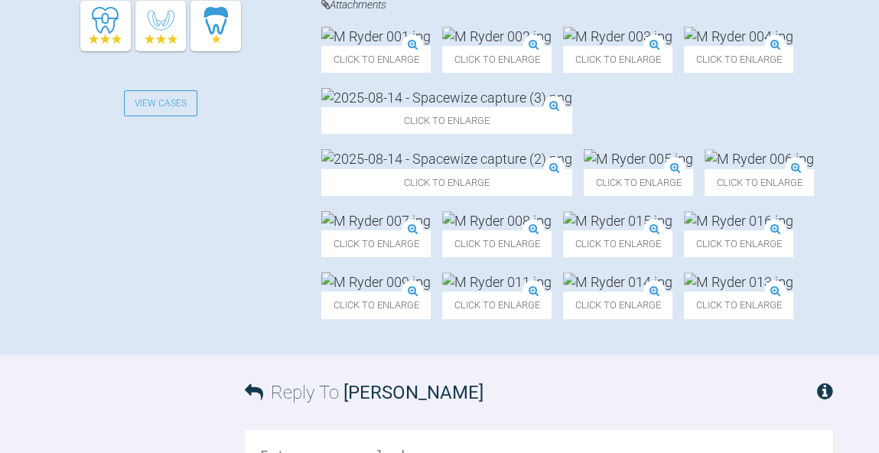
scroll to position [676, 0]
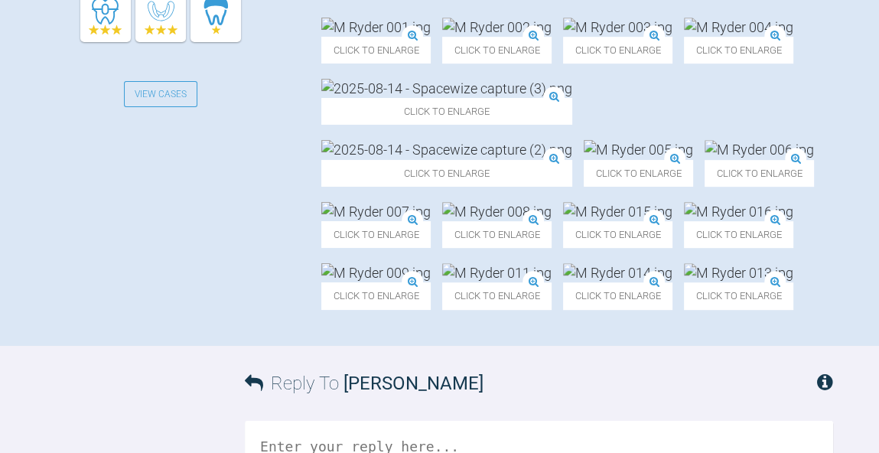
click at [705, 159] on img at bounding box center [759, 149] width 109 height 19
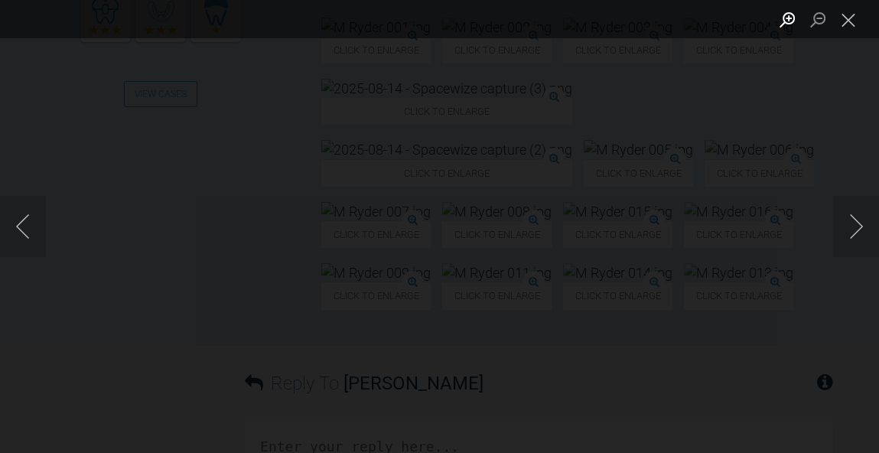
click at [789, 16] on button "Zoom in" at bounding box center [787, 19] width 31 height 27
click at [854, 24] on button "Close lightbox" at bounding box center [848, 19] width 31 height 27
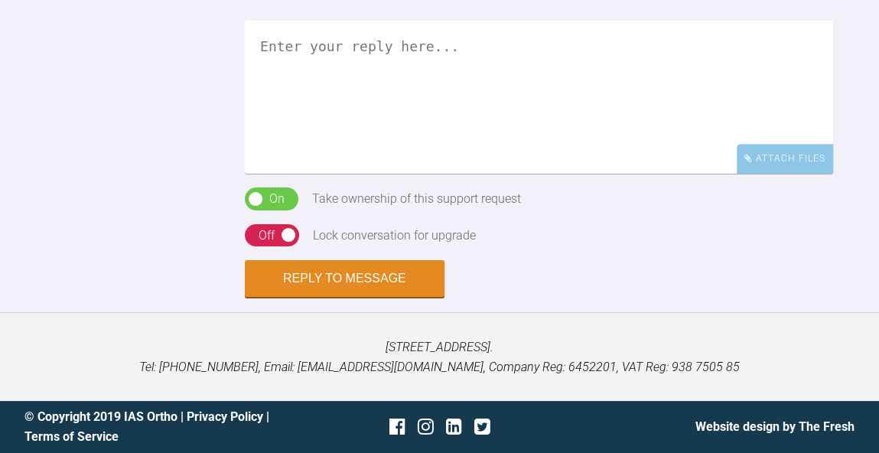
scroll to position [1573, 0]
click at [635, 174] on textarea at bounding box center [539, 97] width 588 height 153
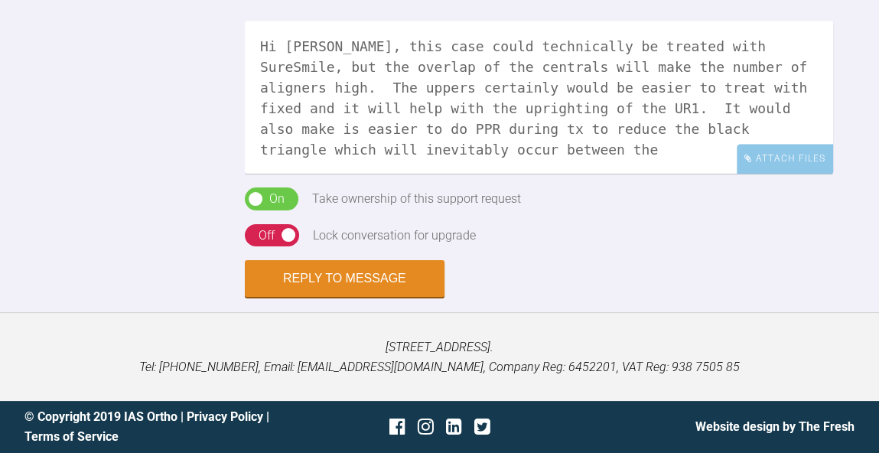
click at [804, 174] on textarea "Hi [PERSON_NAME], this case could technically be treated with SureSmile, but th…" at bounding box center [539, 97] width 588 height 153
click at [821, 174] on textarea "Hi [PERSON_NAME], this case could technically be treated with SureSmile, but th…" at bounding box center [539, 97] width 588 height 153
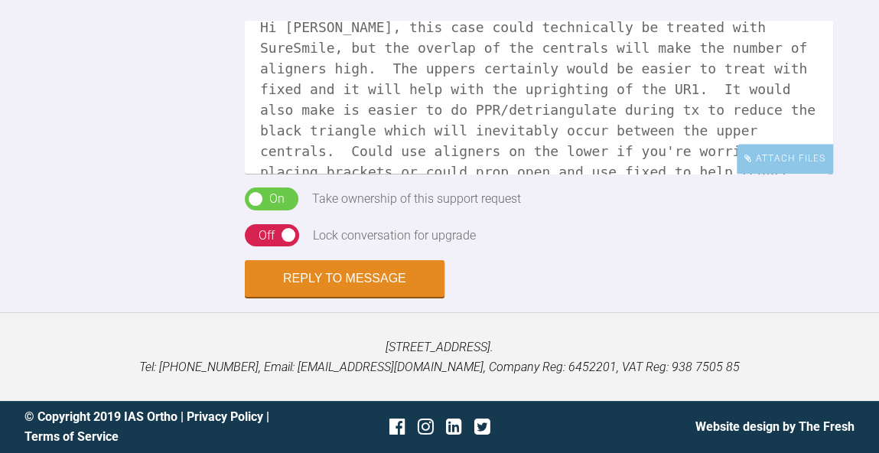
scroll to position [0, 0]
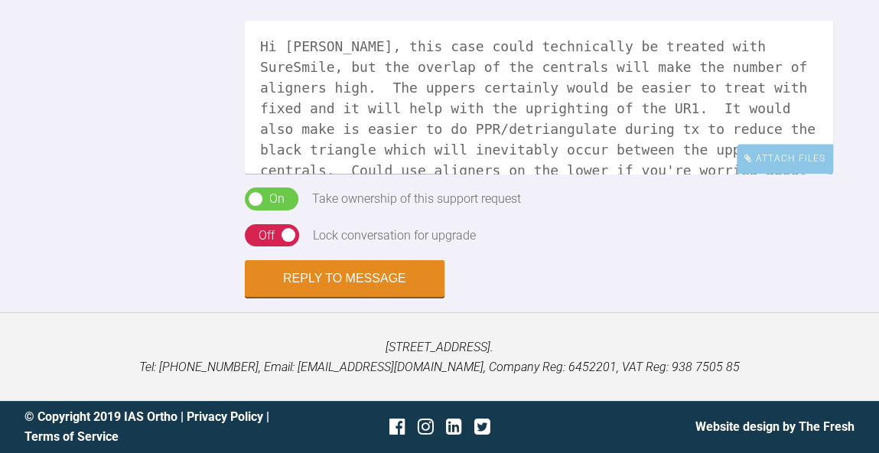
drag, startPoint x: 521, startPoint y: 177, endPoint x: 136, endPoint y: 16, distance: 417.3
click at [136, 16] on div "Reply To [PERSON_NAME] Hi [PERSON_NAME], this case could technically be treated…" at bounding box center [439, 122] width 879 height 352
click at [567, 174] on textarea "Hi [PERSON_NAME], this case could technically be treated with SureSmile, but th…" at bounding box center [539, 97] width 588 height 153
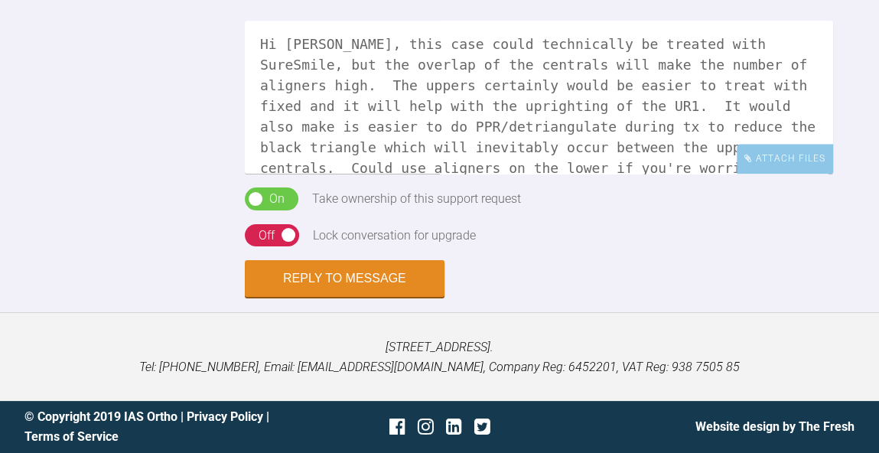
click at [565, 224] on div "On Off Take ownership of this support request" at bounding box center [539, 205] width 588 height 37
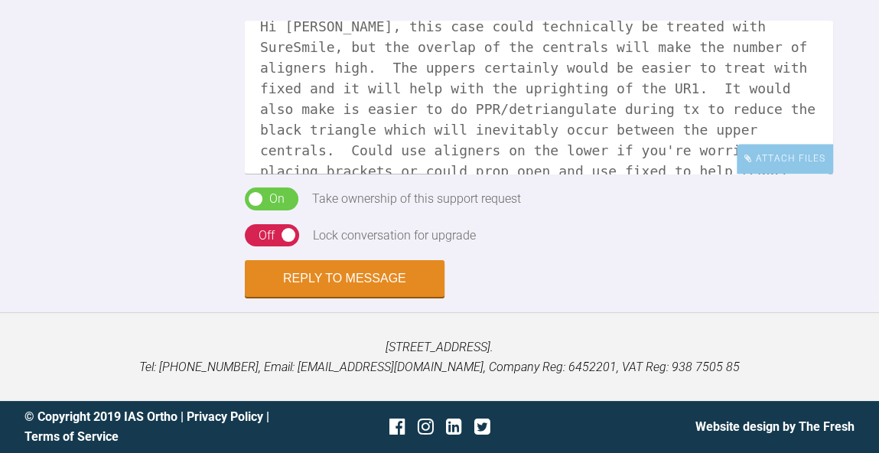
scroll to position [19, 0]
click at [532, 174] on textarea "Hi [PERSON_NAME], this case could technically be treated with SureSmile, but th…" at bounding box center [539, 97] width 588 height 153
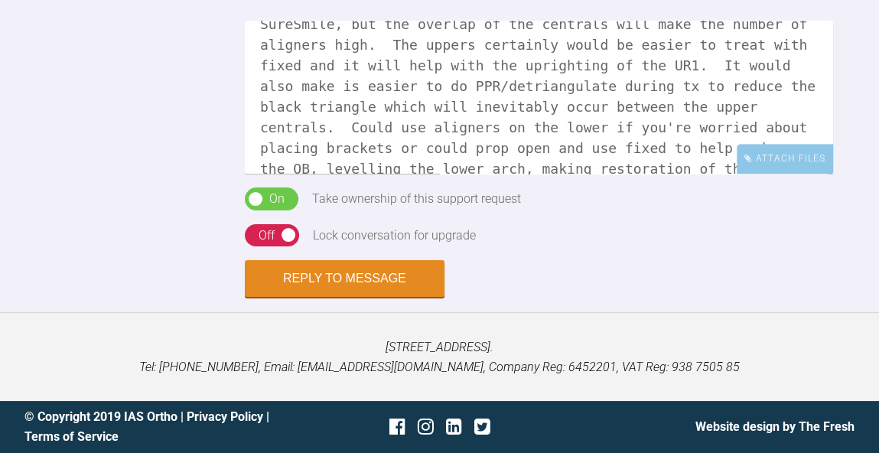
scroll to position [1688, 0]
type textarea "Hi [PERSON_NAME], this case could technically be treated with SureSmile, but th…"
click at [335, 298] on button "Reply to Message" at bounding box center [345, 280] width 200 height 37
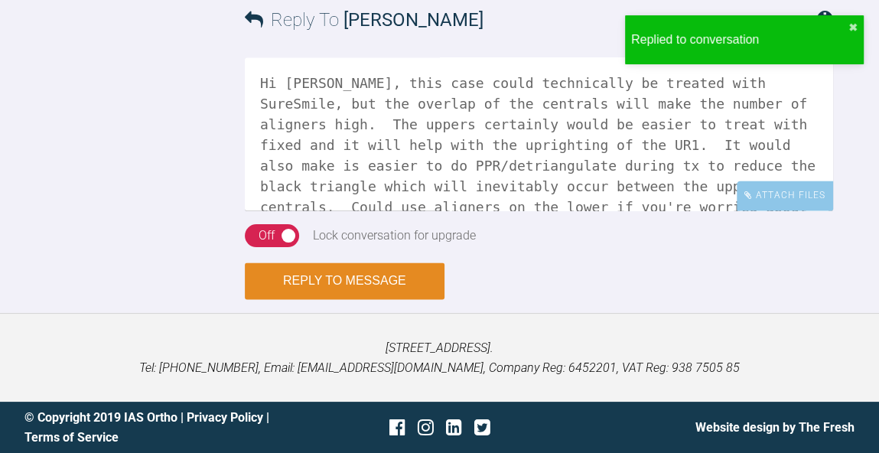
scroll to position [2066, 0]
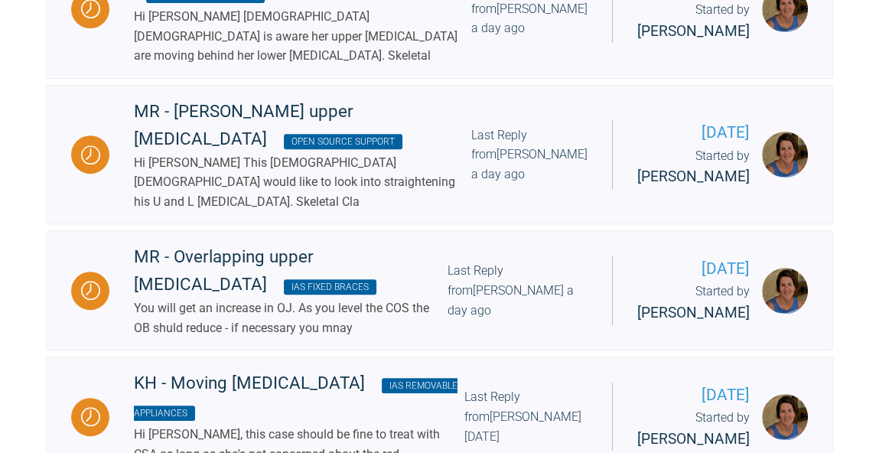
scroll to position [551, 0]
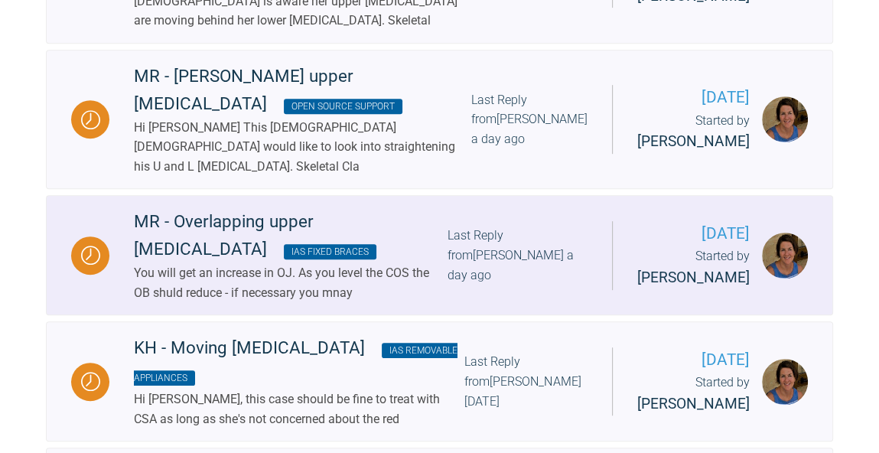
click at [268, 302] on div "You will get an increase in OJ. As you level the COS the OB shuld reduce - if n…" at bounding box center [290, 282] width 313 height 39
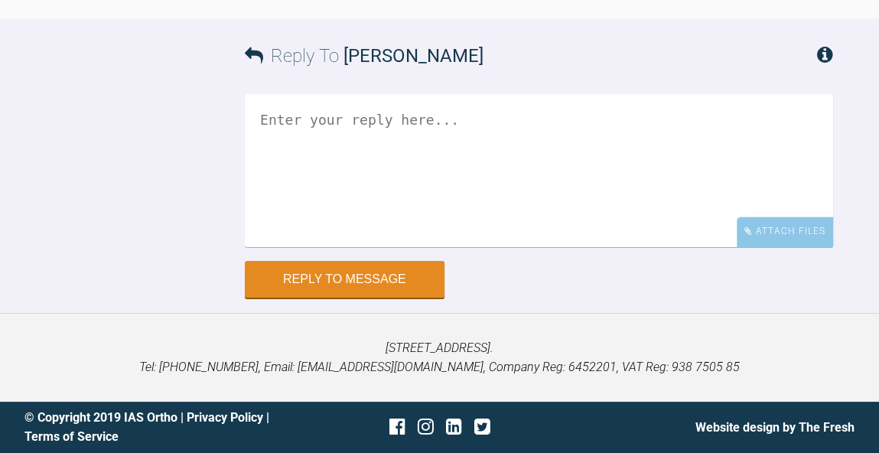
scroll to position [1536, 0]
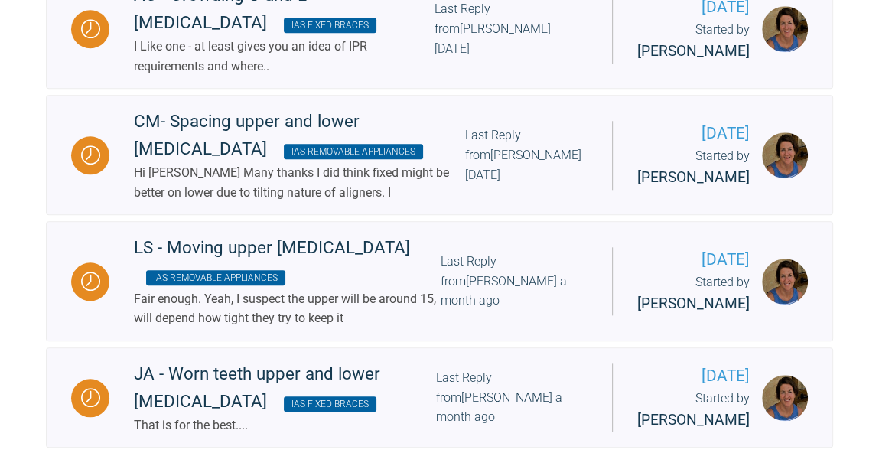
scroll to position [1141, 0]
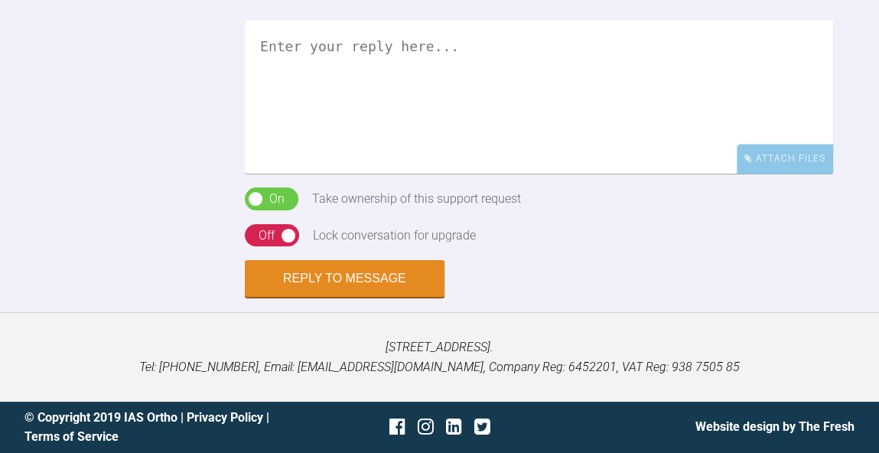
scroll to position [1470, 0]
click at [591, 174] on textarea at bounding box center [539, 97] width 588 height 153
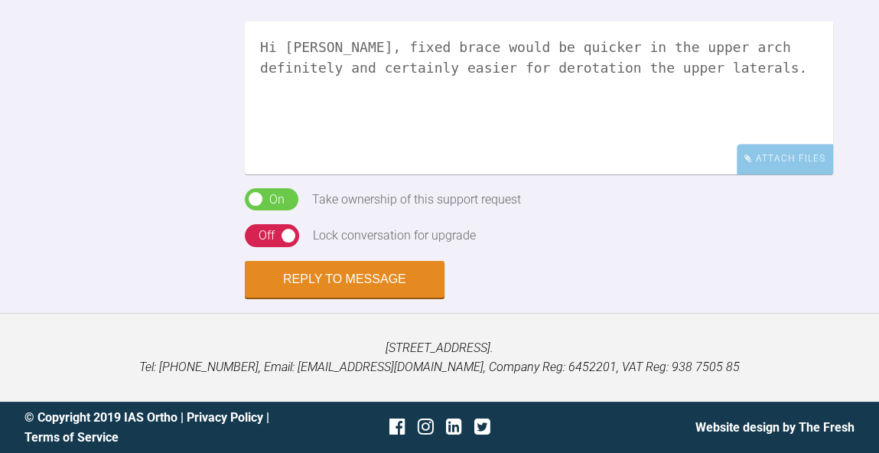
scroll to position [1138, 0]
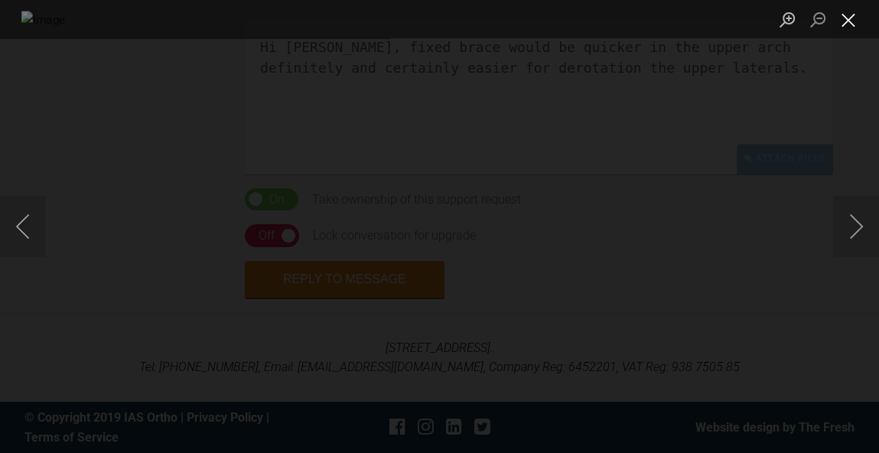
click at [855, 21] on button "Close lightbox" at bounding box center [848, 19] width 31 height 27
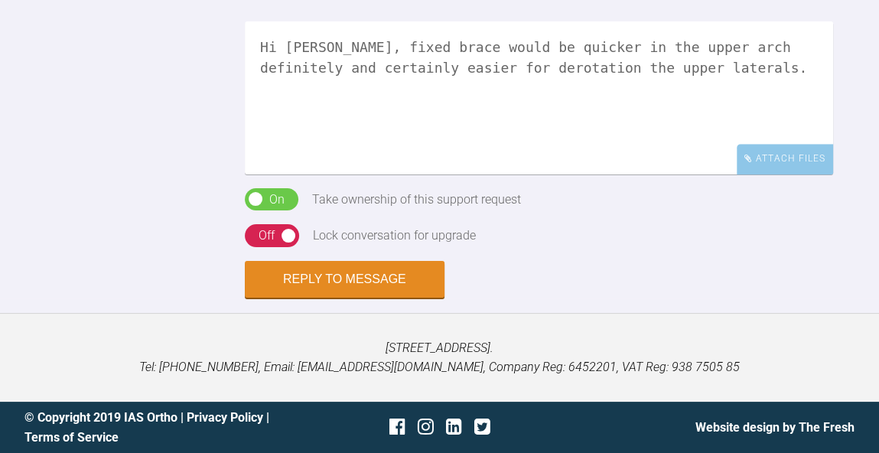
scroll to position [1702, 0]
click at [503, 73] on textarea "Hi [PERSON_NAME], fixed brace would be quicker in the upper arch definitely and…" at bounding box center [539, 97] width 588 height 153
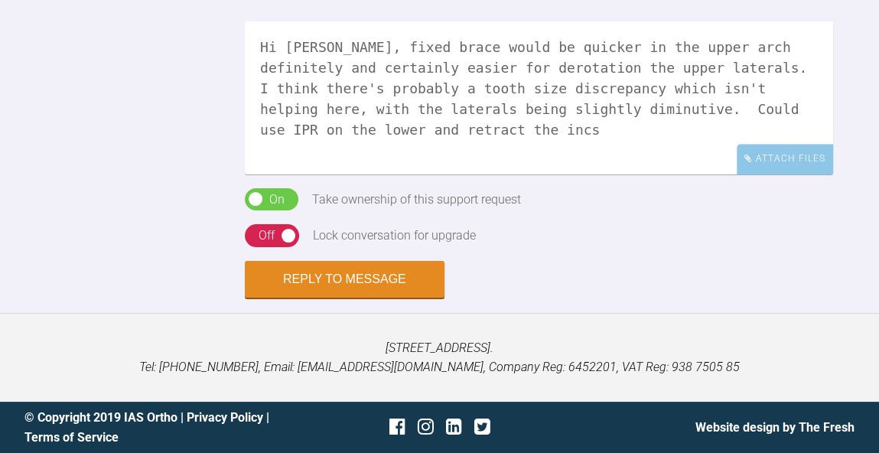
click at [597, 103] on textarea "Hi [PERSON_NAME], fixed brace would be quicker in the upper arch definitely and…" at bounding box center [539, 97] width 588 height 153
click at [712, 110] on textarea "Hi [PERSON_NAME], fixed brace would be quicker in the upper arch definitely and…" at bounding box center [539, 97] width 588 height 153
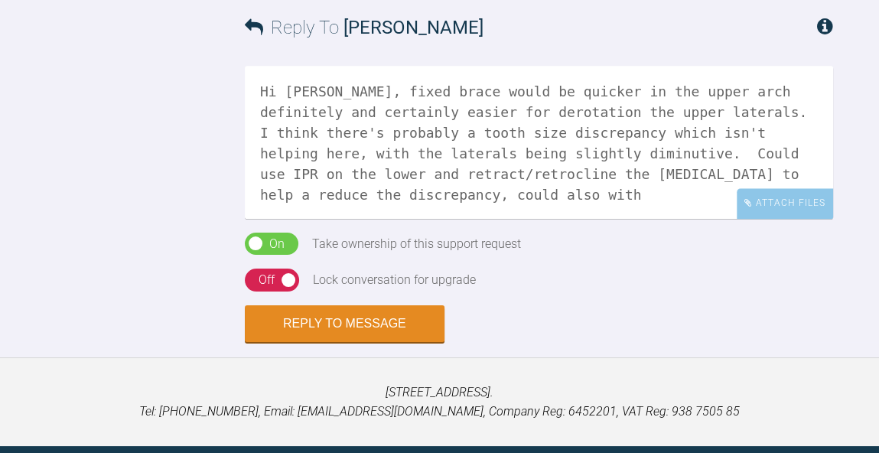
scroll to position [1039, 0]
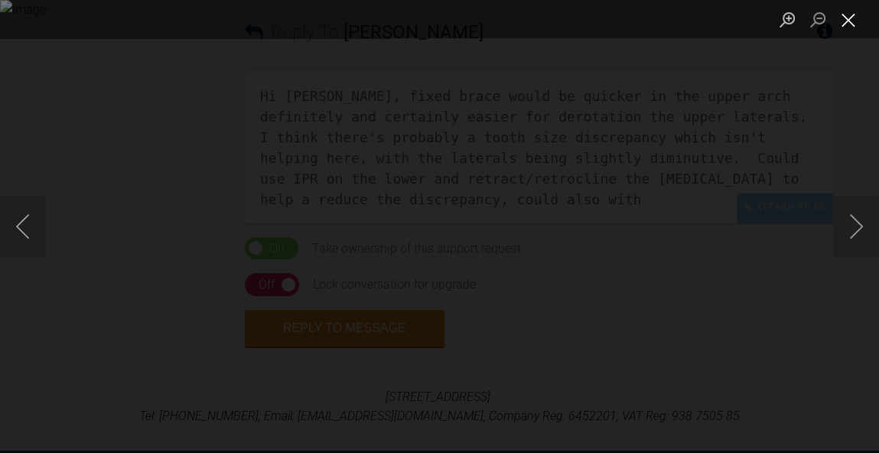
click at [851, 21] on button "Close lightbox" at bounding box center [848, 19] width 31 height 27
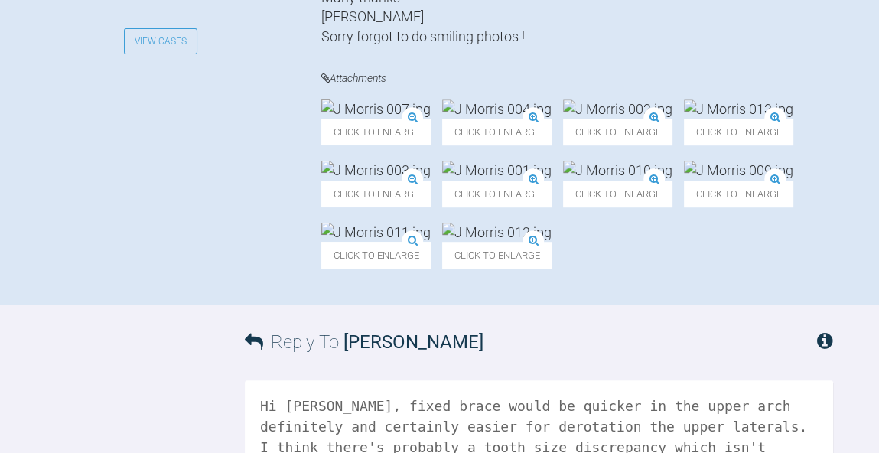
scroll to position [728, 0]
click at [400, 112] on img at bounding box center [375, 109] width 109 height 19
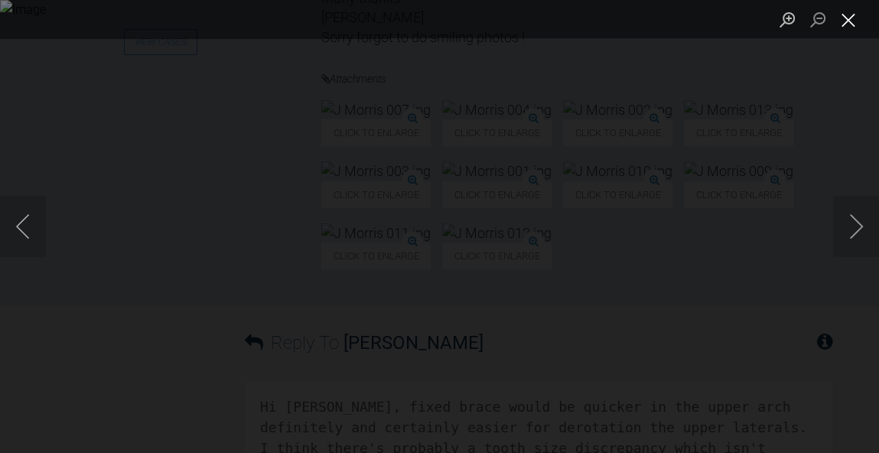
click at [854, 20] on button "Close lightbox" at bounding box center [848, 19] width 31 height 27
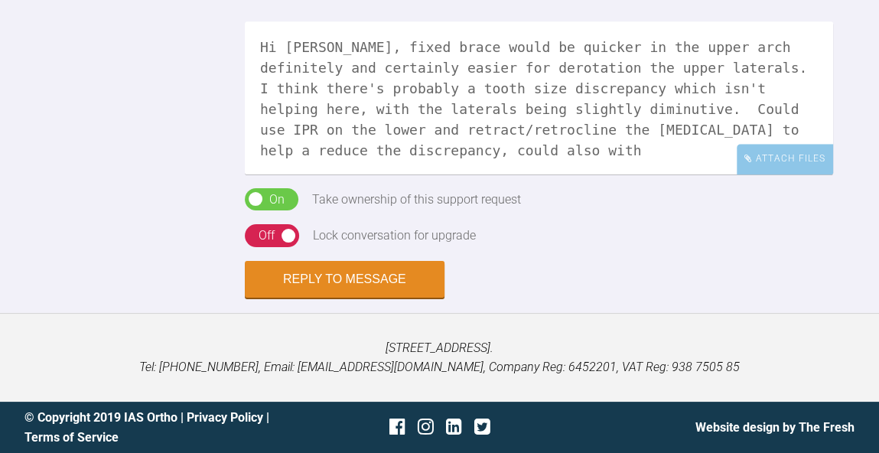
scroll to position [1473, 0]
click at [424, 174] on textarea "Hi Margaret, fixed brace would be quicker in the upper arch definitely and cert…" at bounding box center [539, 97] width 588 height 153
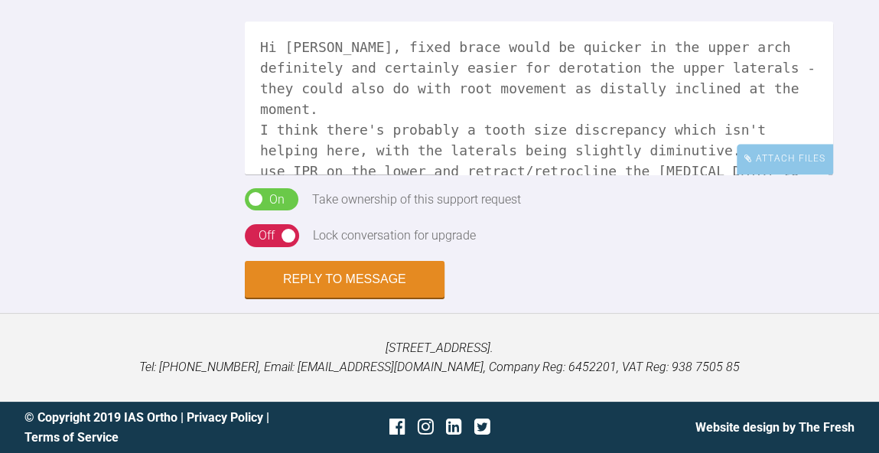
click at [510, 174] on textarea "Hi Margaret, fixed brace would be quicker in the upper arch definitely and cert…" at bounding box center [539, 97] width 588 height 153
click at [591, 174] on textarea "Hi Margaret, fixed brace would be quicker in the upper arch definitely and cert…" at bounding box center [539, 97] width 588 height 153
click at [640, 174] on textarea "Hi Margaret, fixed brace would be quicker in the upper arch definitely and cert…" at bounding box center [539, 97] width 588 height 153
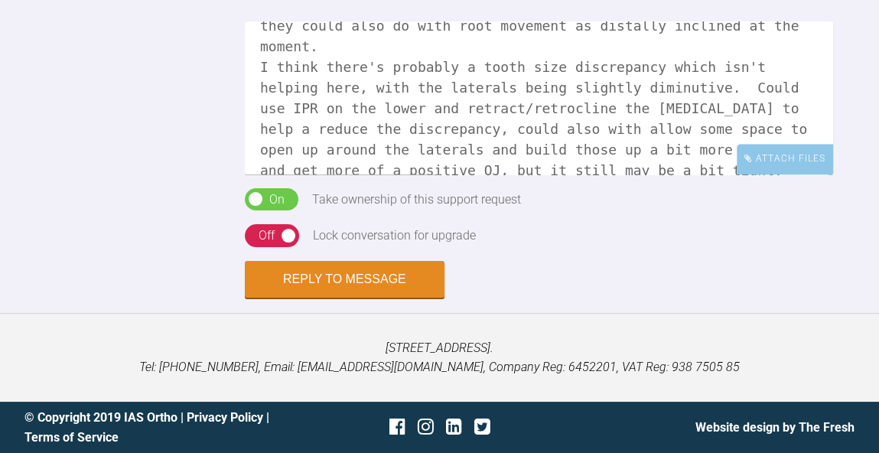
scroll to position [83, 0]
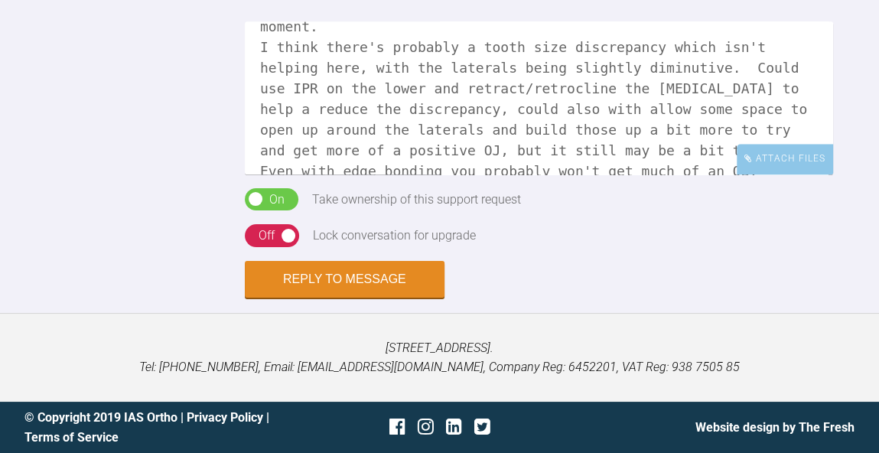
click at [820, 174] on textarea "Hi Margaret, fixed brace would be quicker in the upper arch definitely and cert…" at bounding box center [539, 97] width 588 height 153
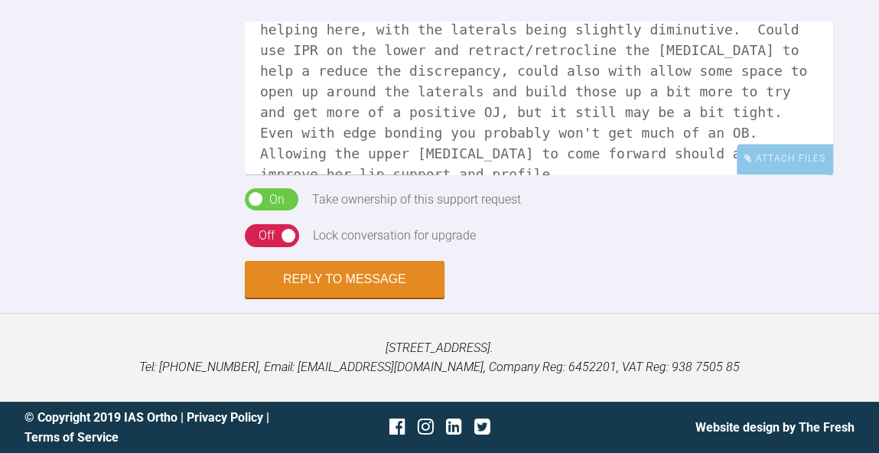
scroll to position [120, 0]
click at [468, 174] on textarea "Hi Margaret, fixed brace would be quicker in the upper arch definitely and cert…" at bounding box center [539, 97] width 588 height 153
click at [412, 174] on textarea "Hi Margaret, fixed brace would be quicker in the upper arch definitely and cert…" at bounding box center [539, 97] width 588 height 153
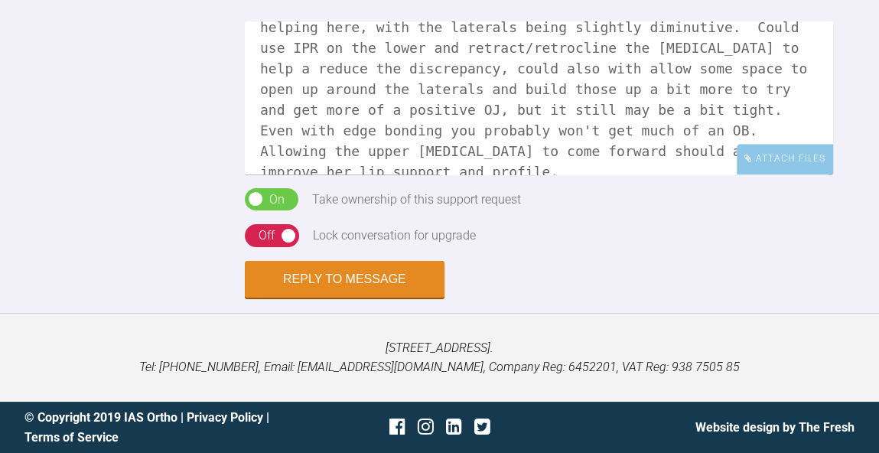
scroll to position [201, 0]
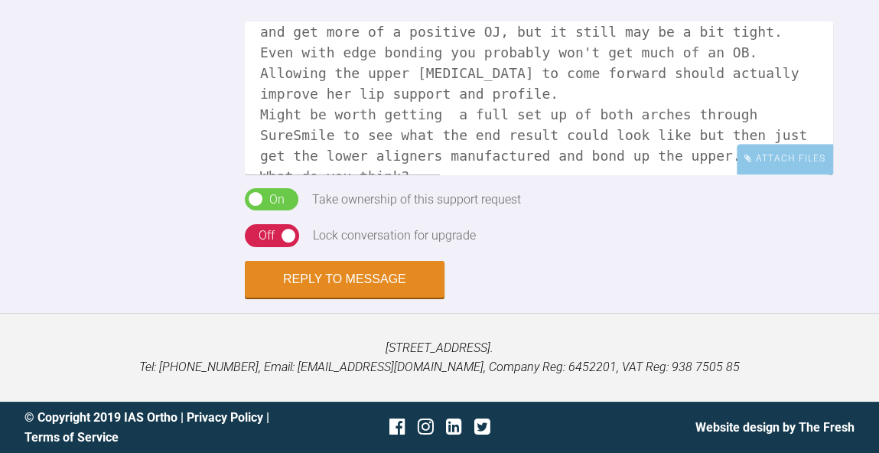
type textarea "Hi Margaret, fixed brace would be quicker in the upper arch definitely and cert…"
click at [352, 313] on form "Reply To Margaret De Verteuil Hi Margaret, fixed brace would be quicker in the …" at bounding box center [439, 129] width 879 height 367
click at [358, 299] on button "Reply to Message" at bounding box center [345, 280] width 200 height 37
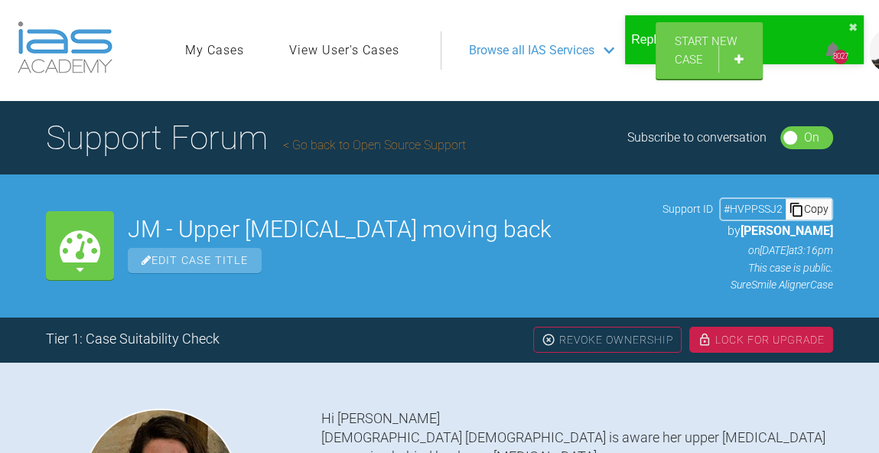
scroll to position [0, 0]
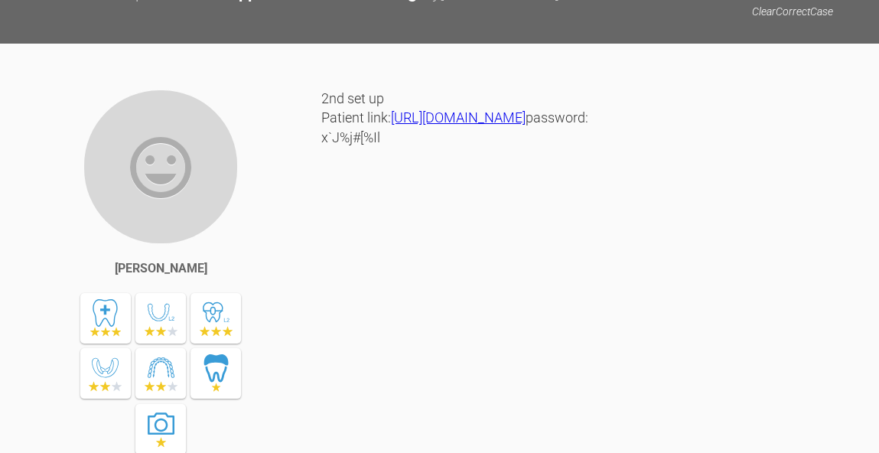
scroll to position [2359, 0]
